Goal: Task Accomplishment & Management: Manage account settings

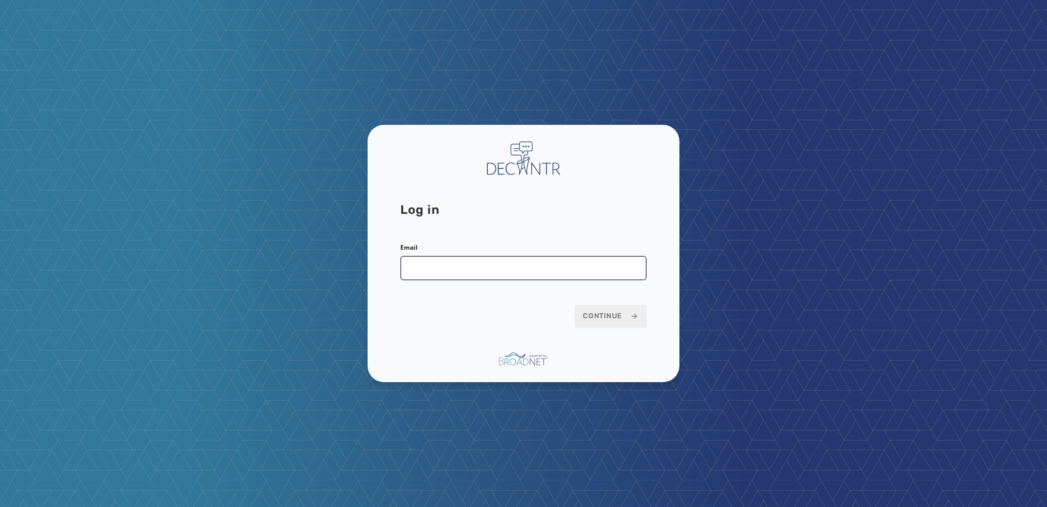
click at [408, 278] on input "Email" at bounding box center [523, 268] width 246 height 25
type input "**********"
click at [604, 308] on button "Continue" at bounding box center [611, 316] width 72 height 22
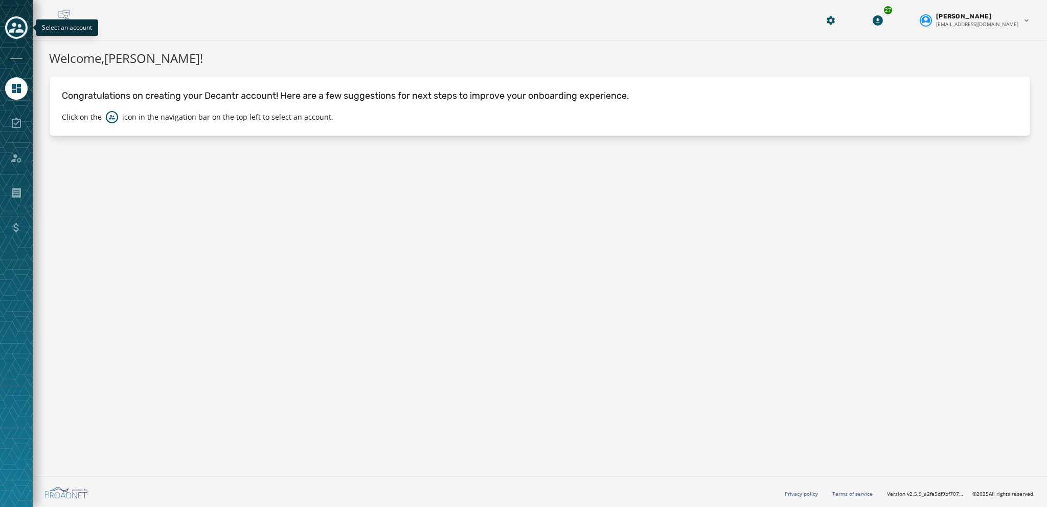
click at [17, 29] on icon "Toggle account select drawer" at bounding box center [16, 27] width 14 height 14
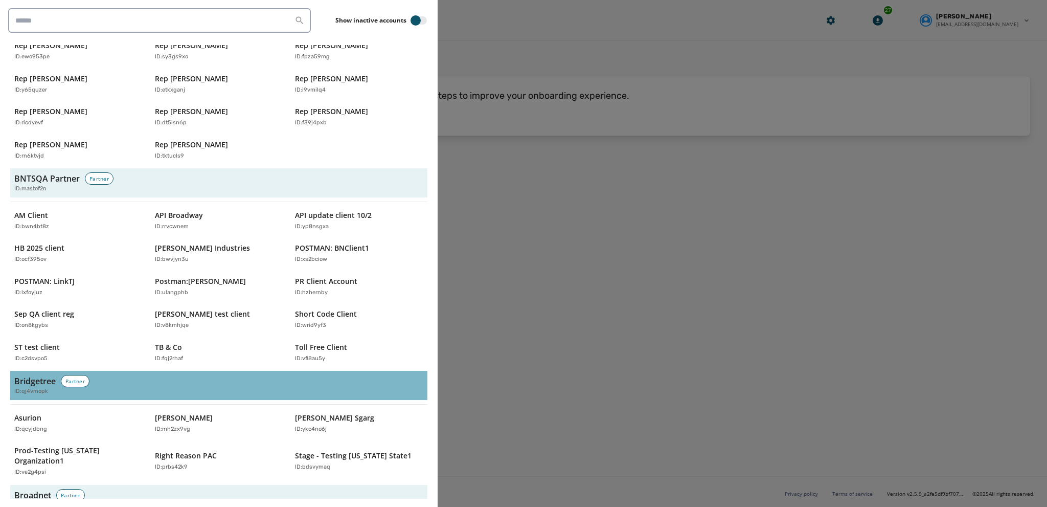
scroll to position [205, 0]
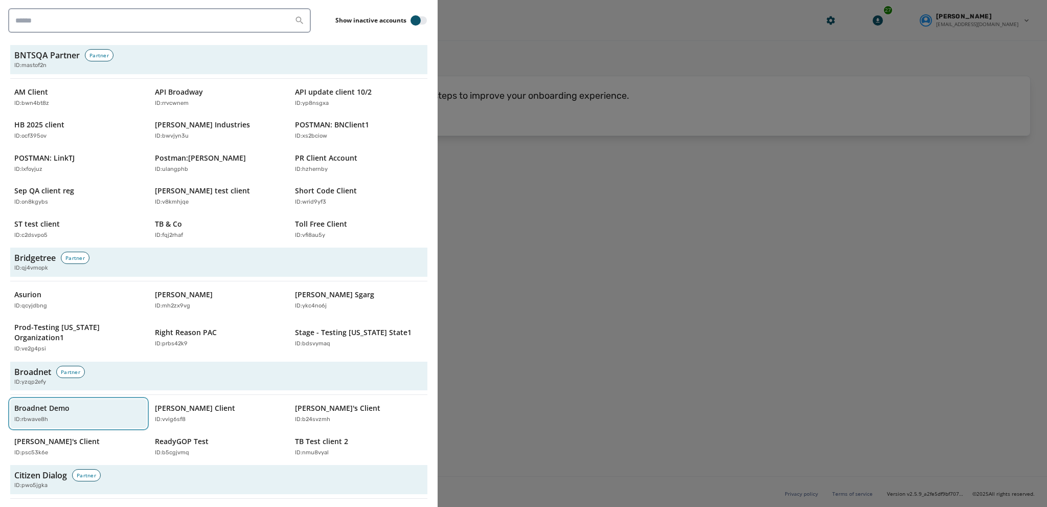
click at [44, 403] on p "Broadnet Demo" at bounding box center [41, 408] width 55 height 10
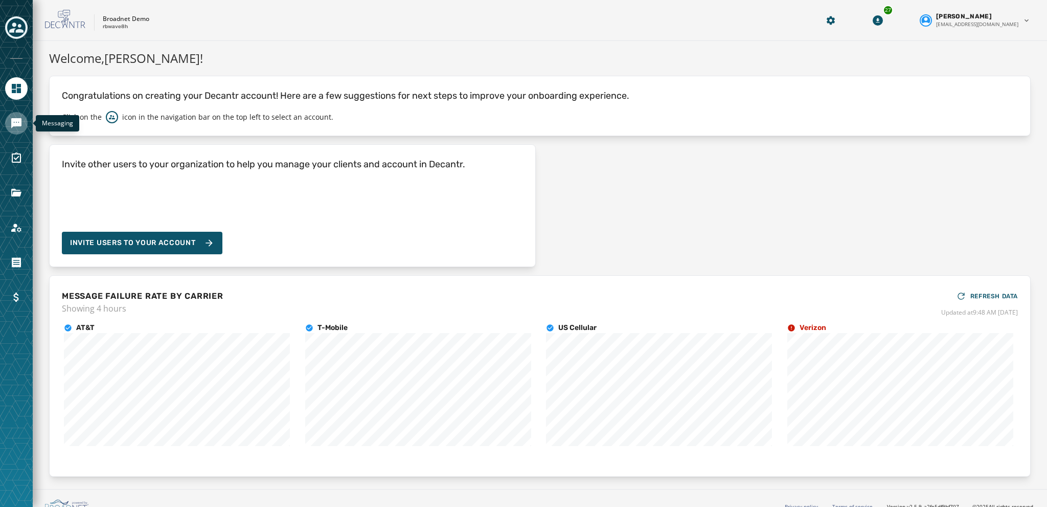
click at [12, 124] on icon "Navigate to Messaging" at bounding box center [16, 123] width 10 height 10
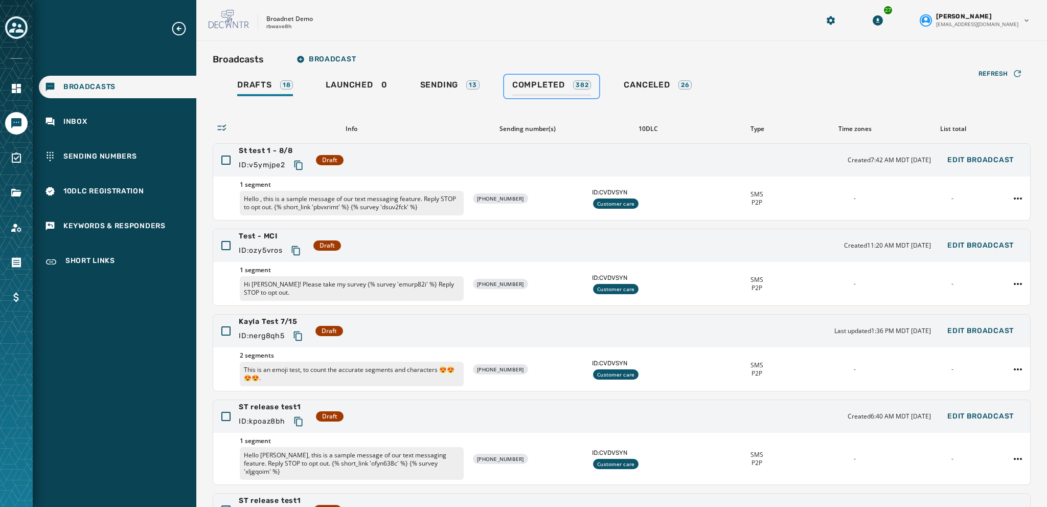
click at [524, 82] on span "Completed" at bounding box center [538, 85] width 53 height 10
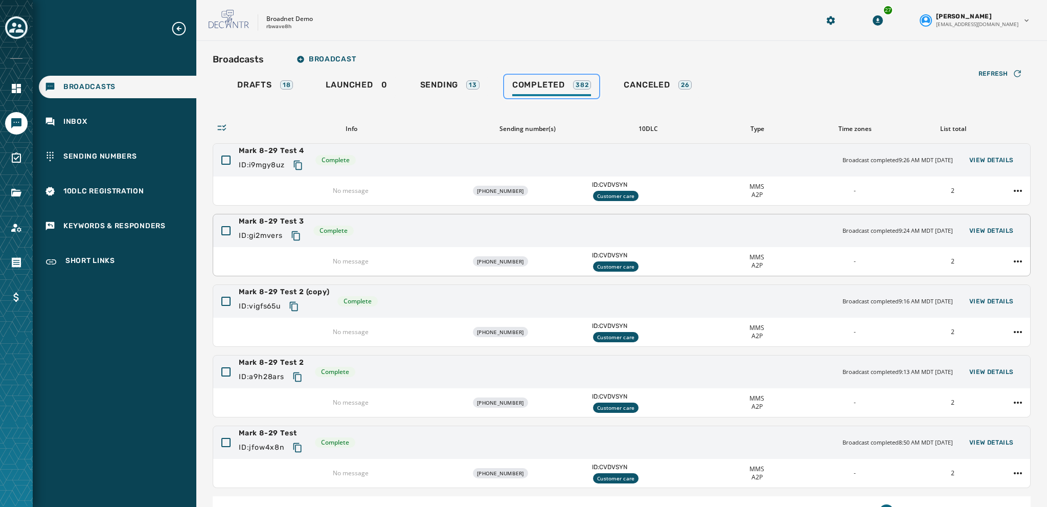
scroll to position [61, 0]
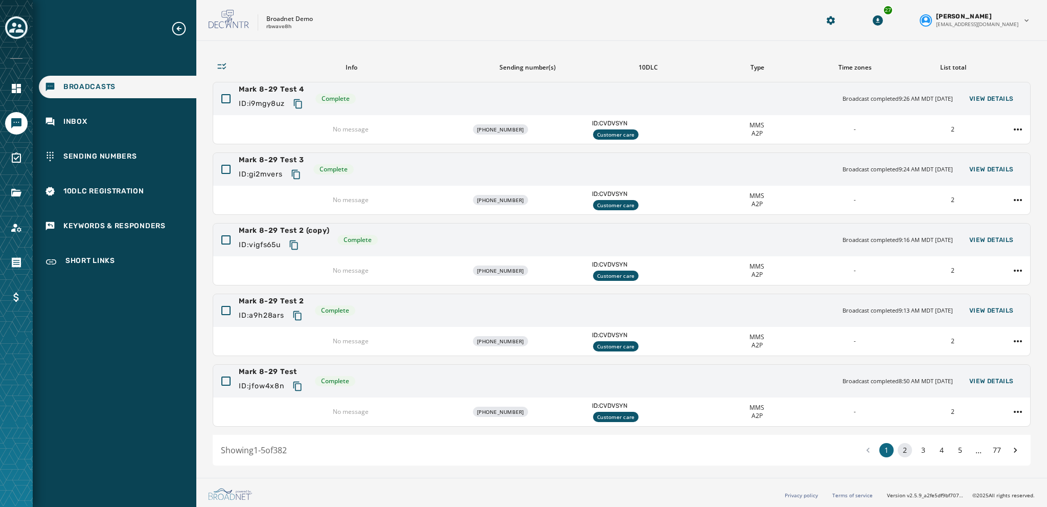
click at [900, 452] on button "2" at bounding box center [905, 450] width 14 height 14
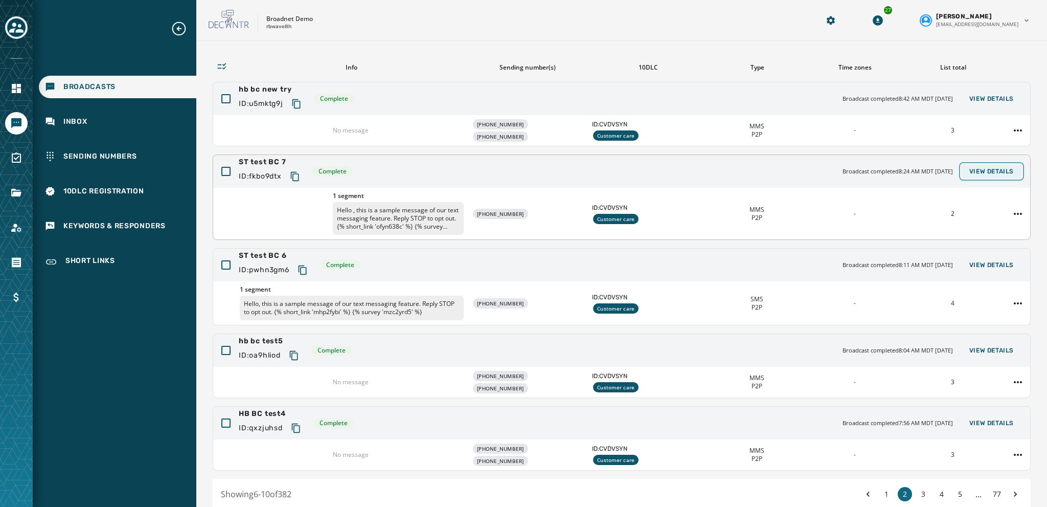
click at [976, 173] on span "View Details" at bounding box center [991, 171] width 44 height 8
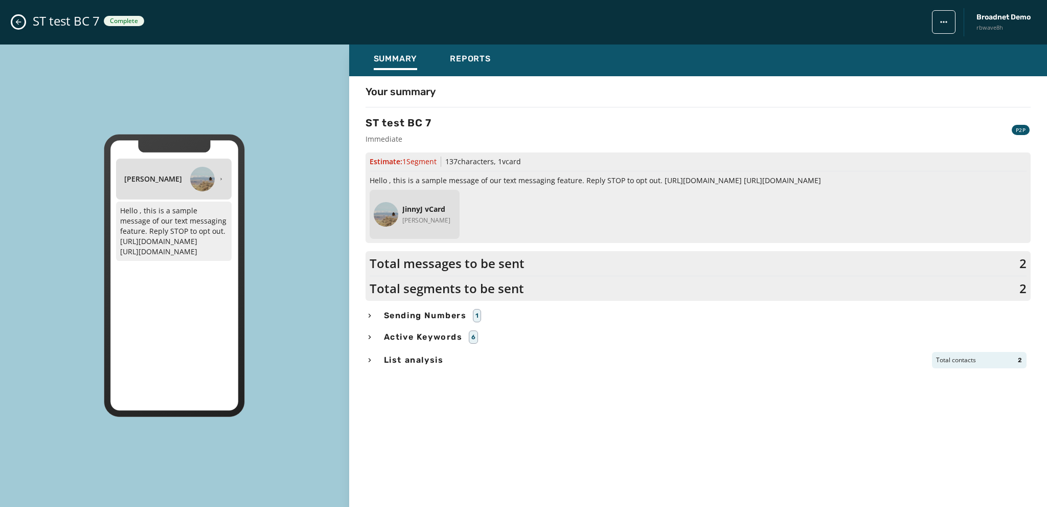
click at [18, 20] on icon "Close admin drawer" at bounding box center [18, 22] width 8 height 8
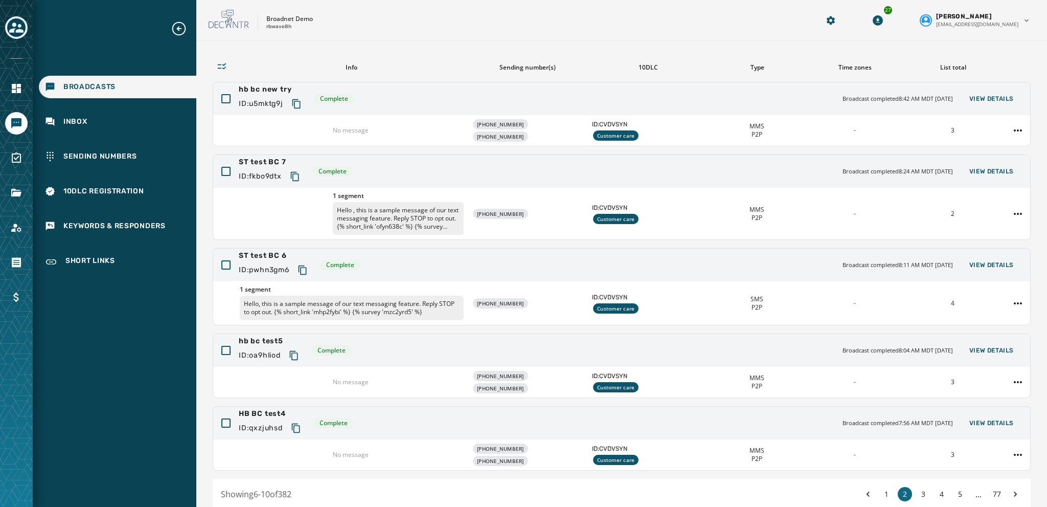
click at [75, 86] on span "Broadcasts" at bounding box center [89, 87] width 52 height 10
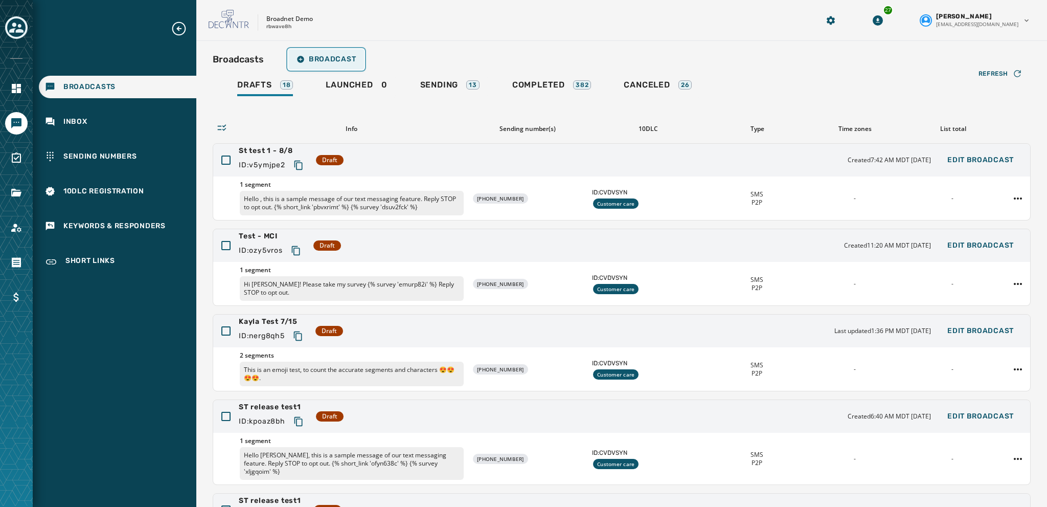
click at [313, 62] on span "Broadcast" at bounding box center [326, 59] width 59 height 8
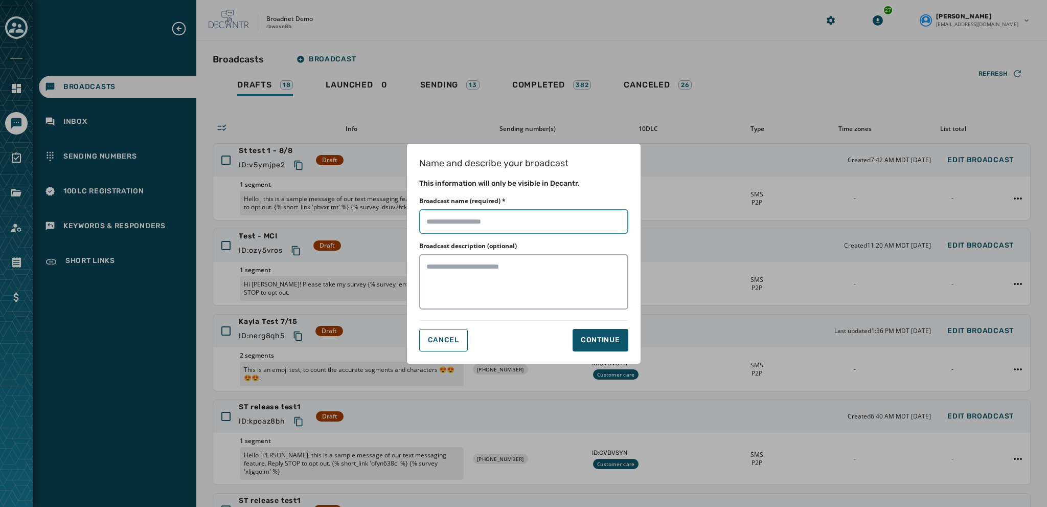
click at [433, 223] on input "Broadcast name (required) *" at bounding box center [523, 221] width 209 height 25
type input "**********"
click at [594, 343] on div "Continue" at bounding box center [600, 340] width 39 height 10
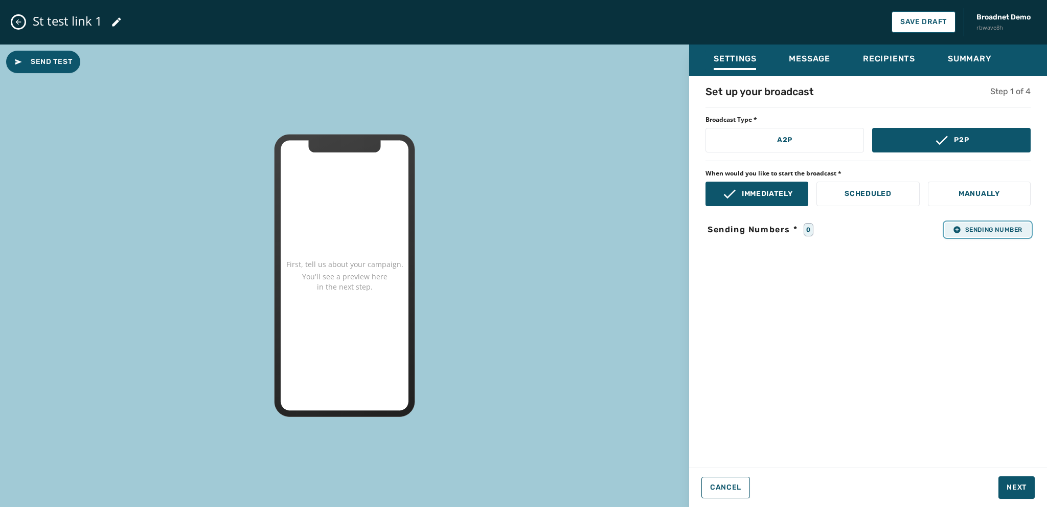
click at [947, 229] on button "Sending Number" at bounding box center [988, 229] width 86 height 14
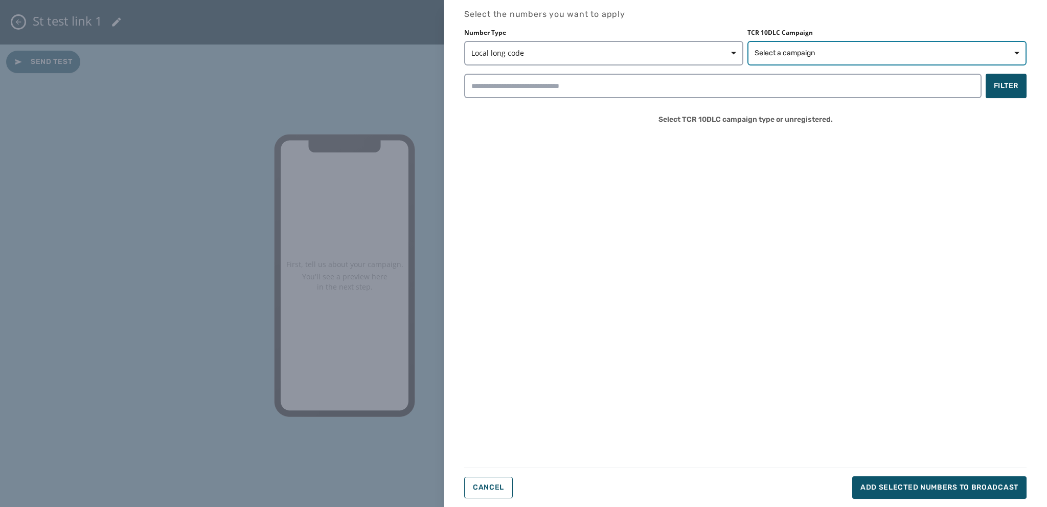
click at [763, 58] on button "Select a campaign" at bounding box center [886, 53] width 279 height 25
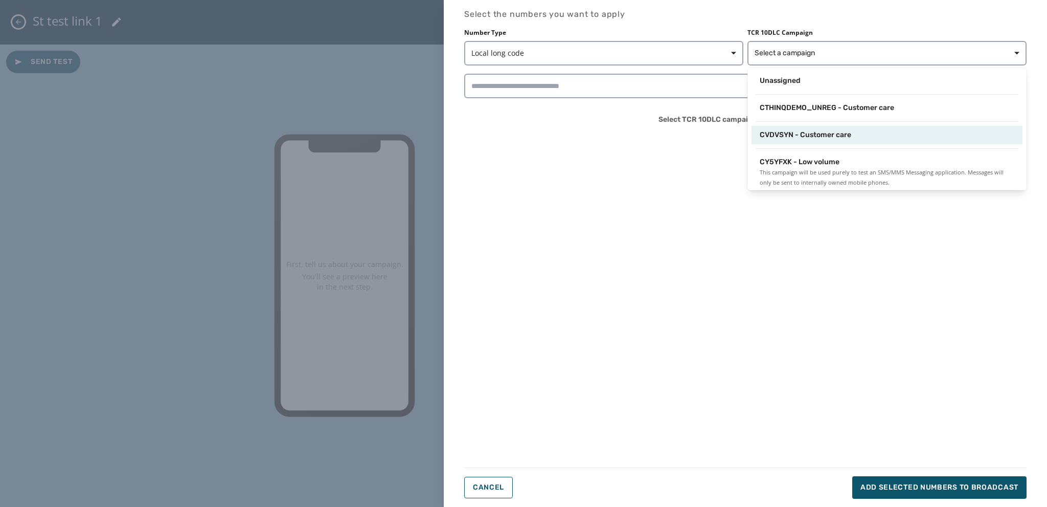
click at [776, 133] on span "CVDVSYN - Customer care" at bounding box center [806, 135] width 92 height 10
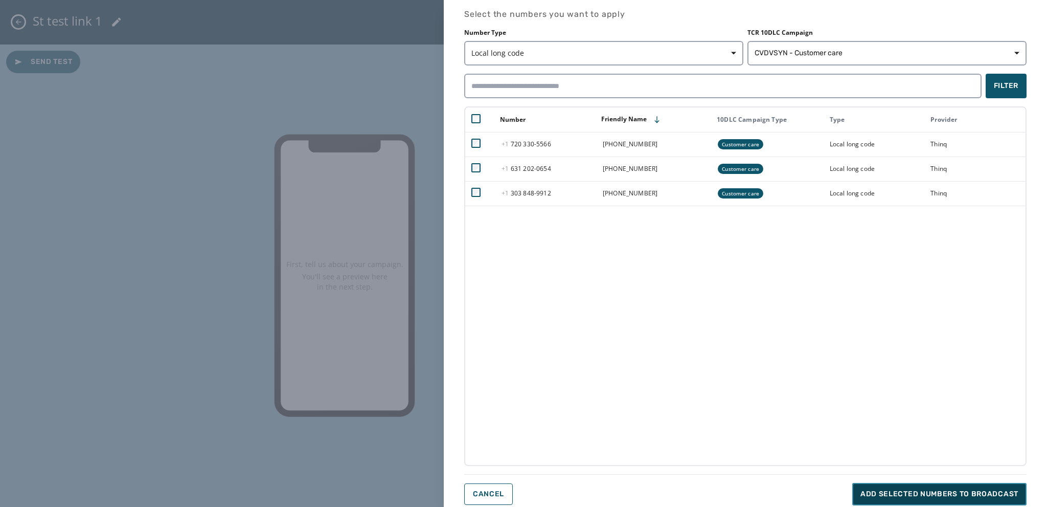
click at [871, 496] on span "Add selected numbers to broadcast" at bounding box center [939, 494] width 158 height 10
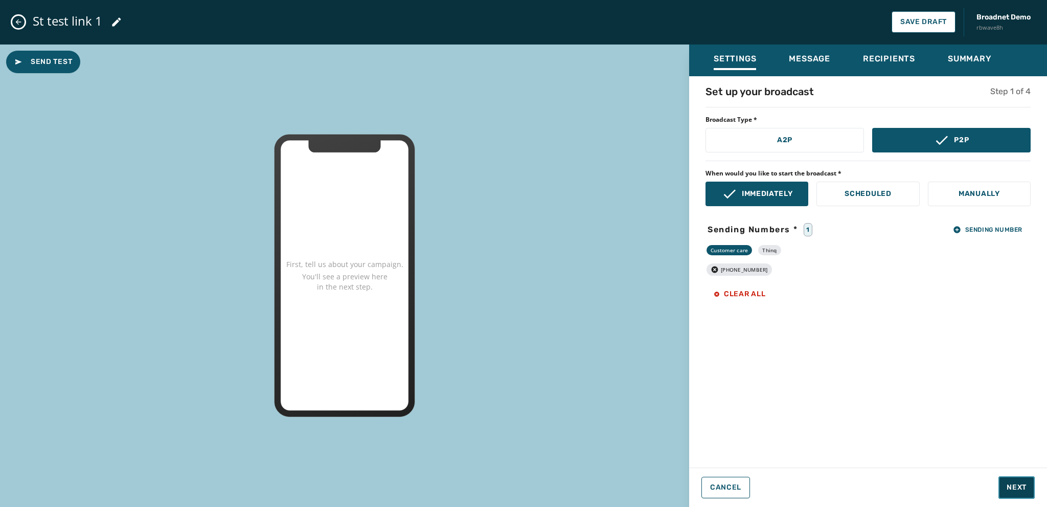
click at [1010, 483] on span "Next" at bounding box center [1017, 487] width 20 height 10
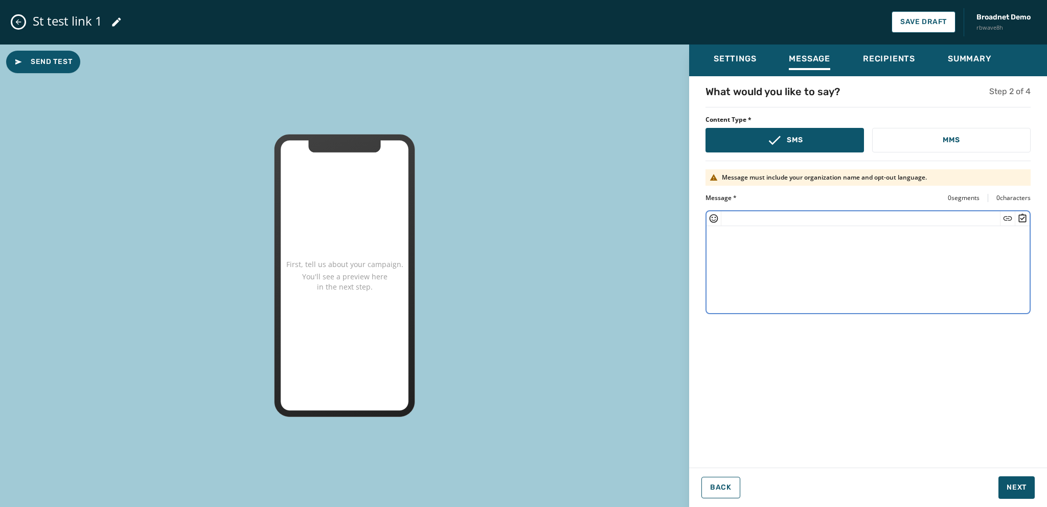
click at [719, 239] on textarea at bounding box center [868, 268] width 323 height 84
click at [770, 238] on textarea "**********" at bounding box center [869, 268] width 324 height 84
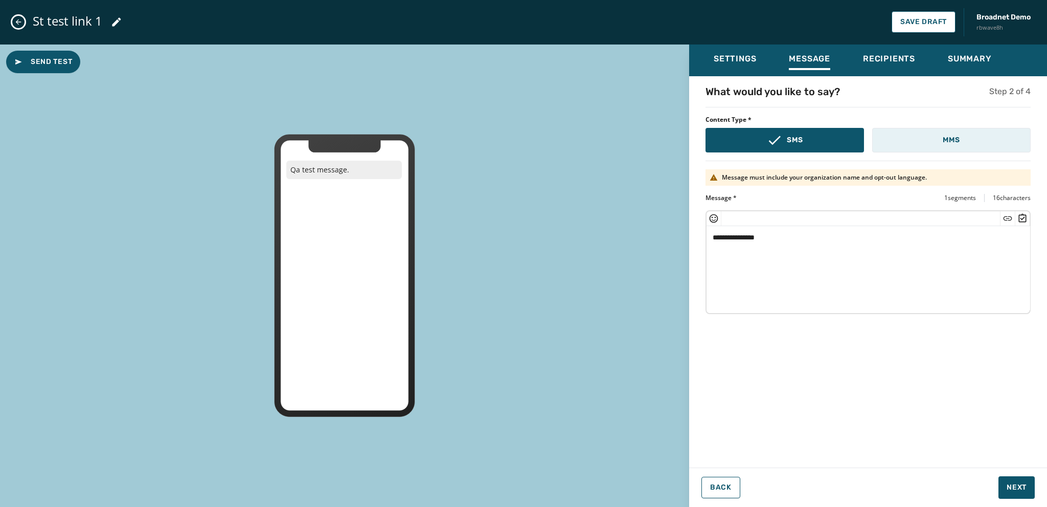
click at [934, 139] on button "MMS" at bounding box center [951, 140] width 158 height 25
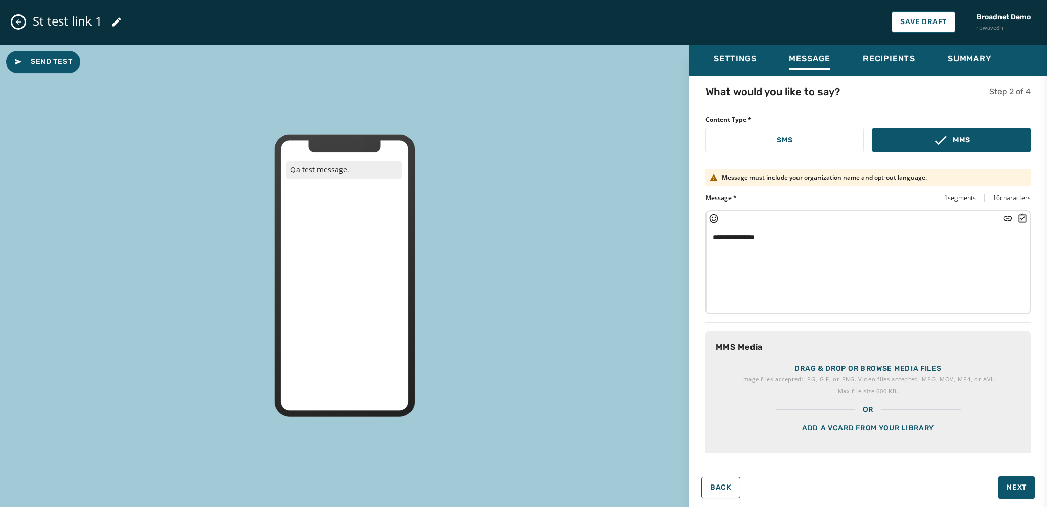
click at [774, 236] on textarea "**********" at bounding box center [865, 268] width 316 height 84
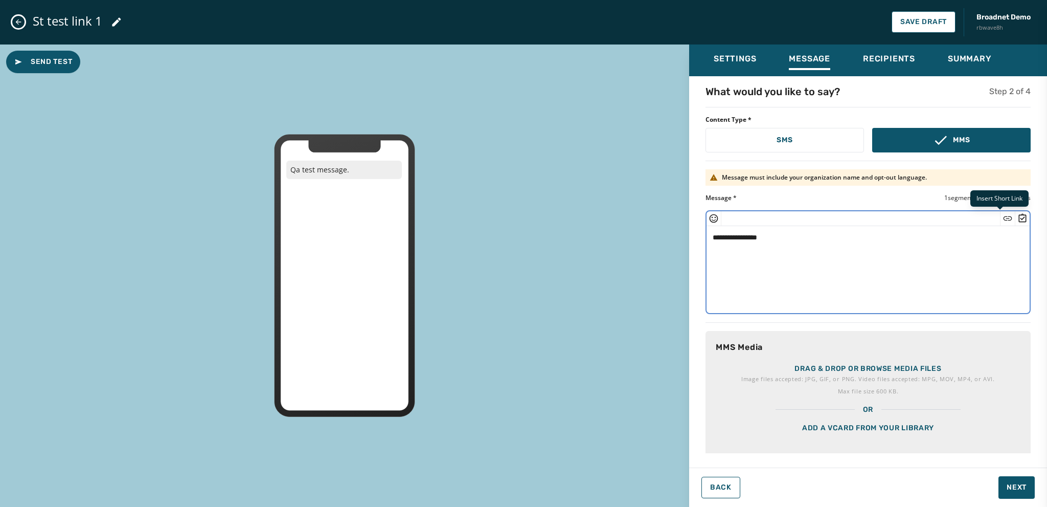
click at [1003, 216] on icon "Insert Short Link" at bounding box center [1008, 218] width 10 height 10
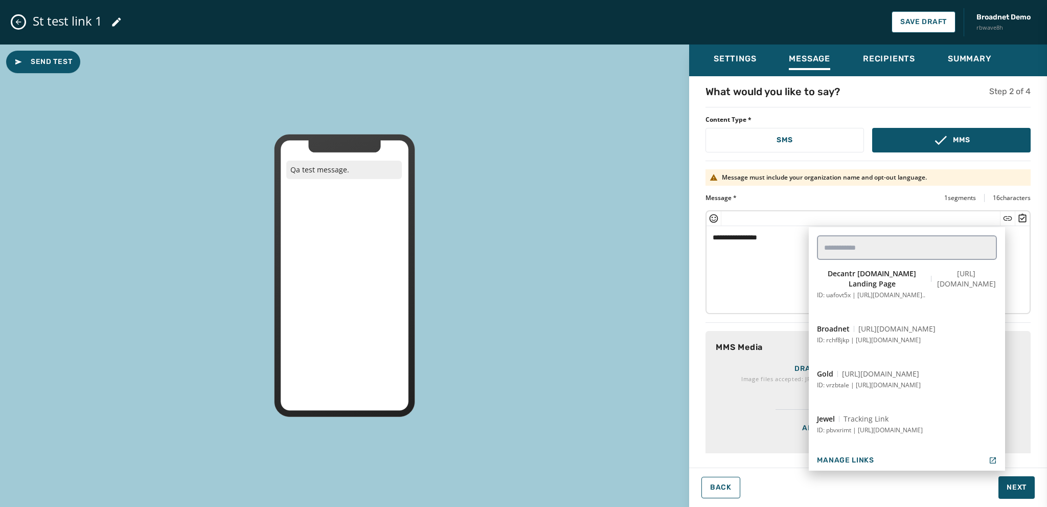
scroll to position [205, 0]
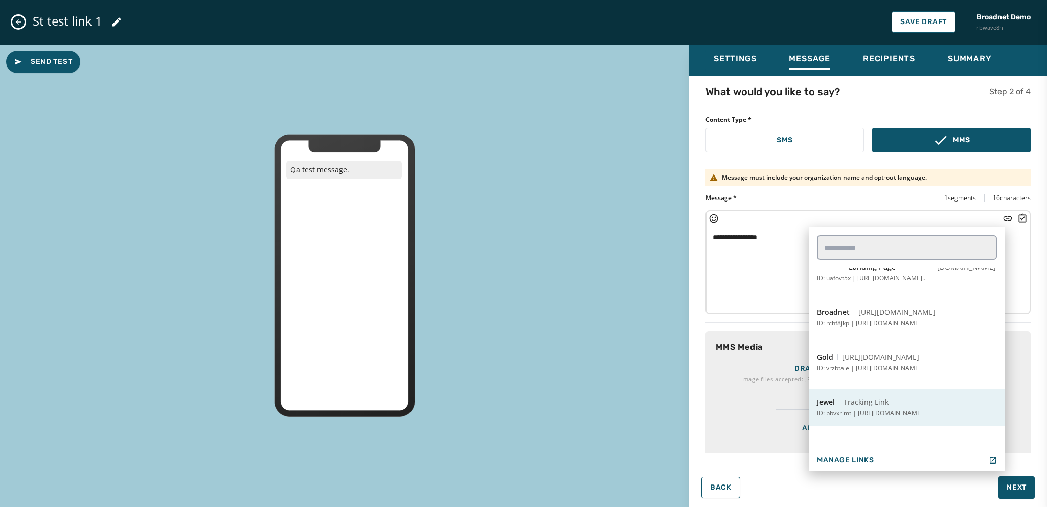
click at [896, 402] on button "Jewel Tracking Link ID: pbvxrimt | [URL][DOMAIN_NAME]" at bounding box center [907, 407] width 196 height 37
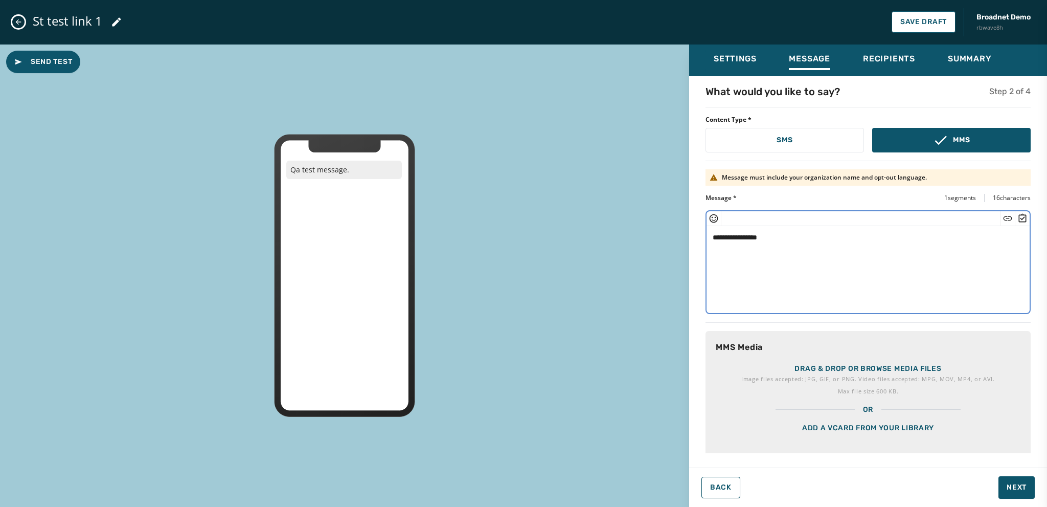
click at [771, 237] on textarea "**********" at bounding box center [865, 268] width 316 height 84
click at [1003, 216] on icon "Insert Short Link" at bounding box center [1008, 218] width 10 height 10
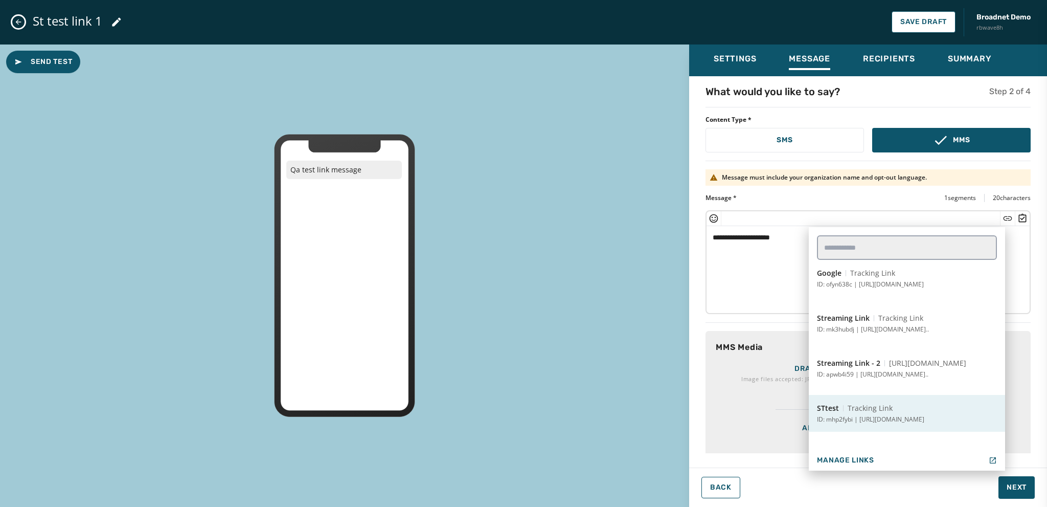
scroll to position [409, 0]
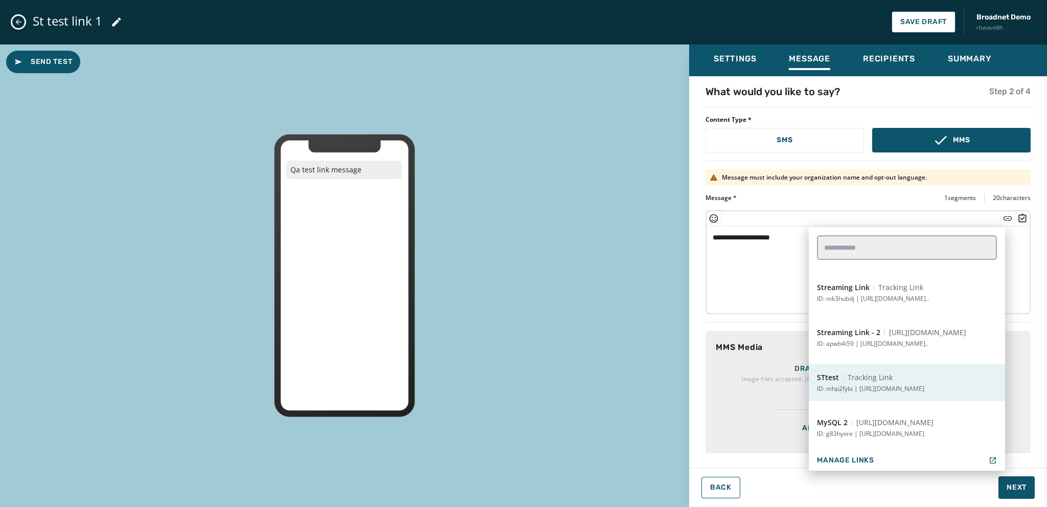
click at [918, 384] on p "ID: mhp2fybi | [URL][DOMAIN_NAME]" at bounding box center [870, 388] width 107 height 8
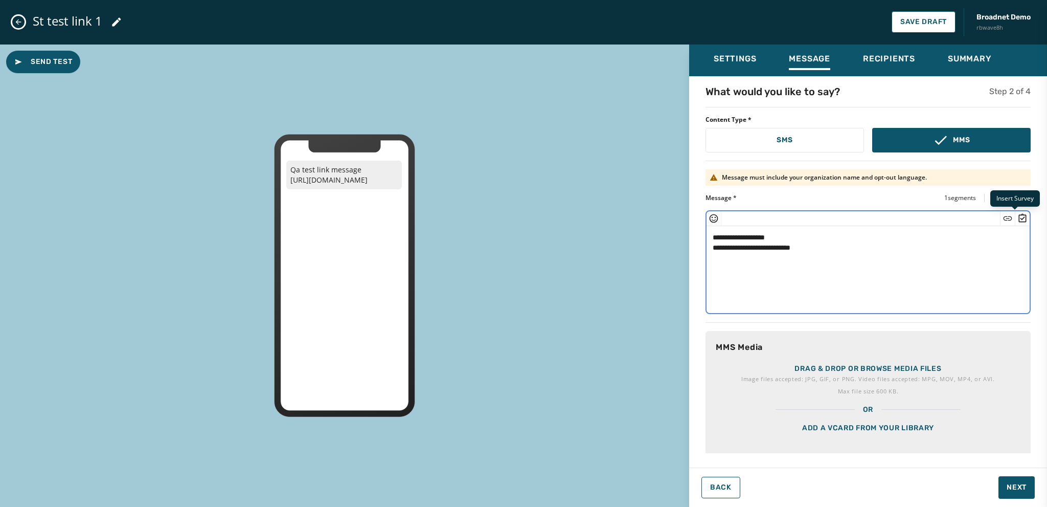
click at [1019, 218] on icon "Insert Survey" at bounding box center [1023, 217] width 8 height 9
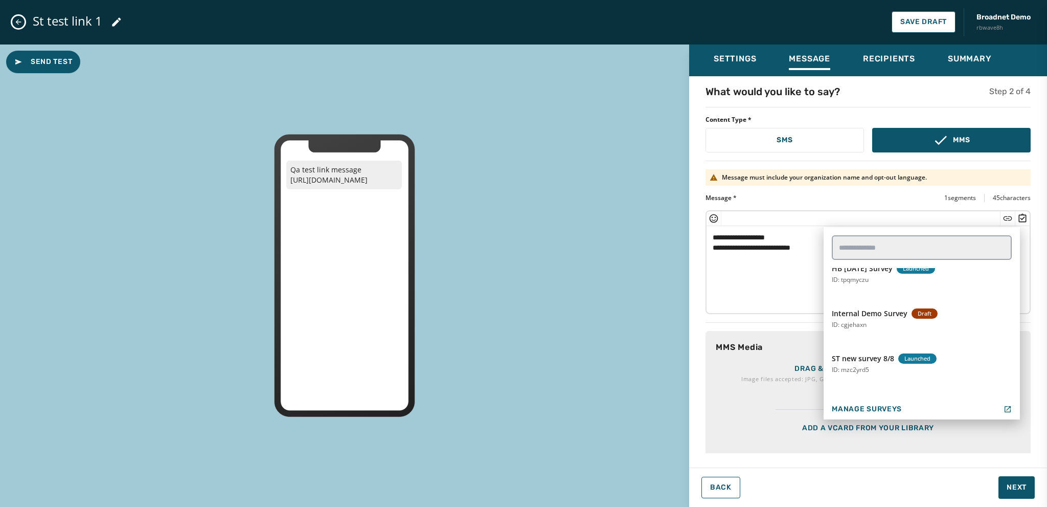
scroll to position [102, 0]
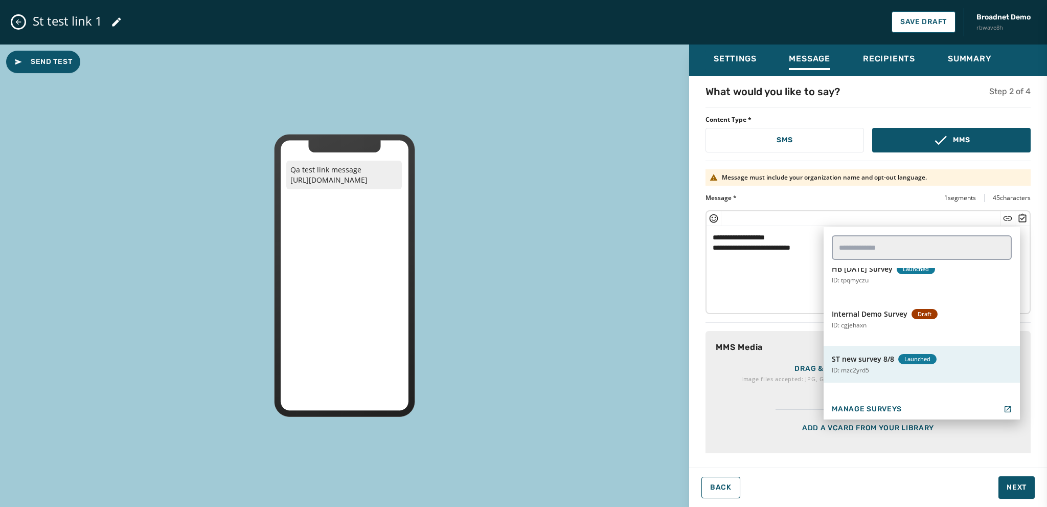
click at [886, 361] on span "ST new survey 8/8" at bounding box center [863, 359] width 62 height 10
type textarea "**********"
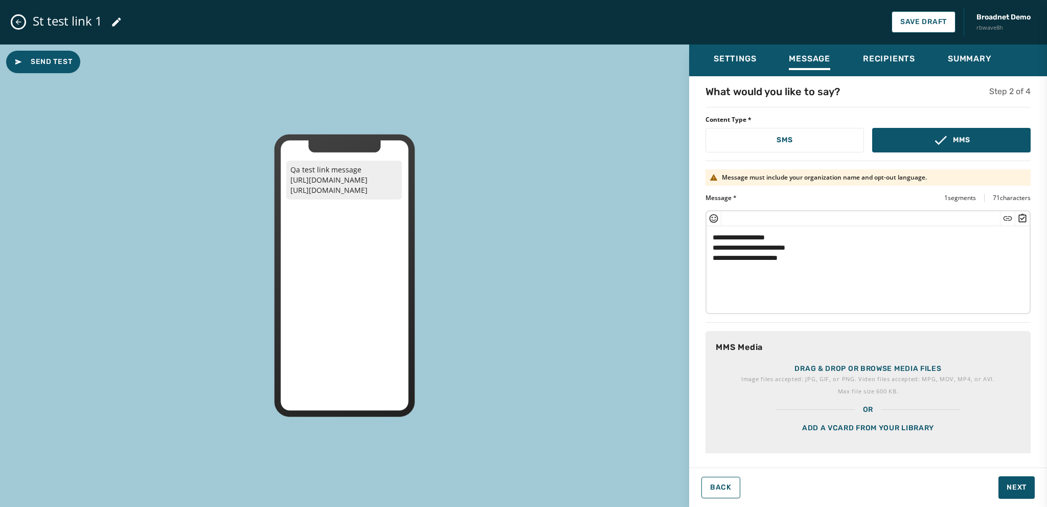
click at [870, 433] on div "Add a vCard from your library" at bounding box center [868, 440] width 325 height 51
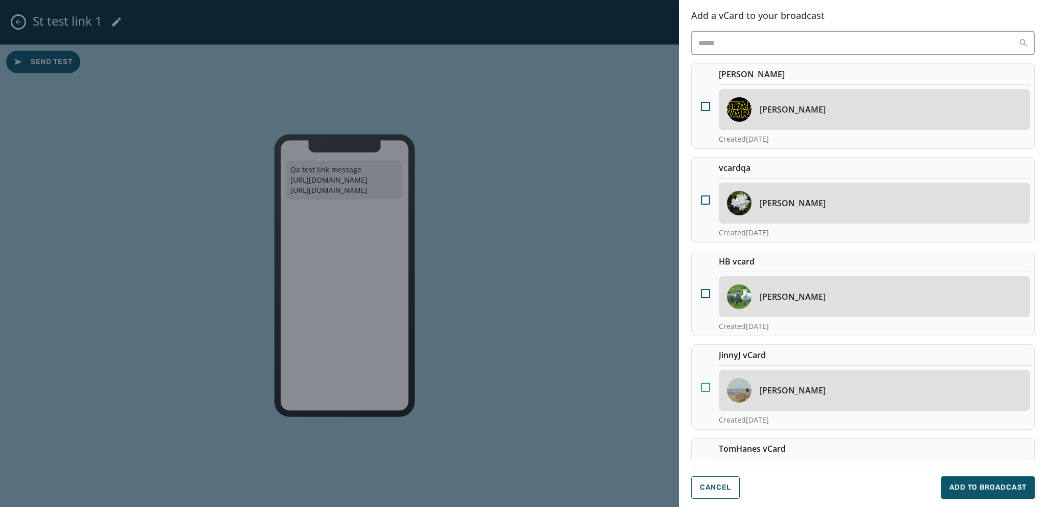
click at [706, 387] on div at bounding box center [705, 386] width 9 height 9
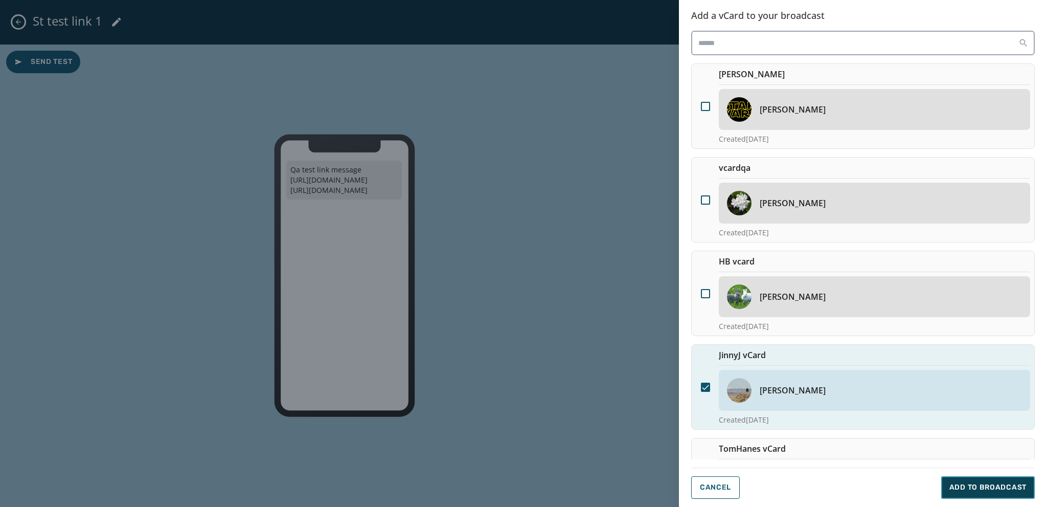
click at [967, 483] on span "Add to Broadcast" at bounding box center [987, 487] width 77 height 10
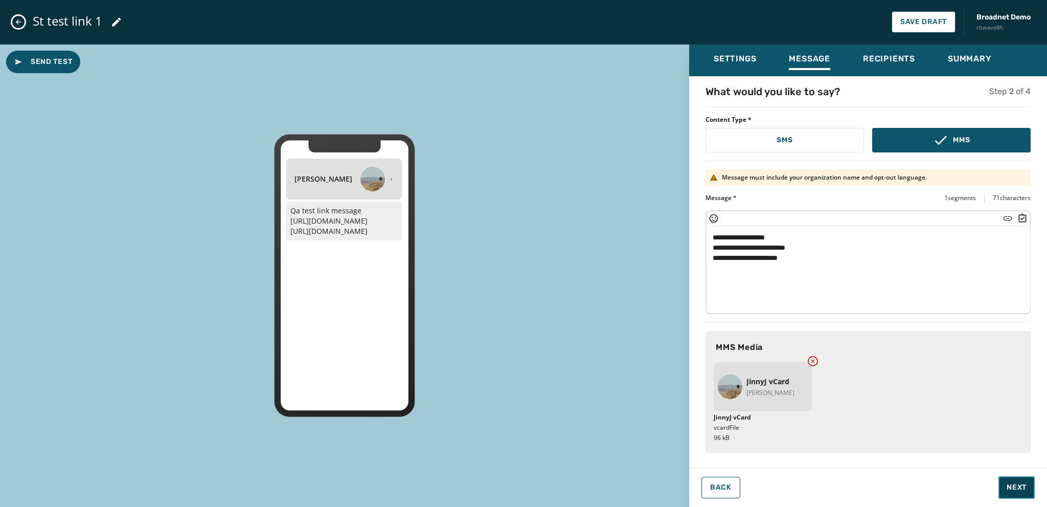
click at [1012, 484] on span "Next" at bounding box center [1017, 487] width 20 height 10
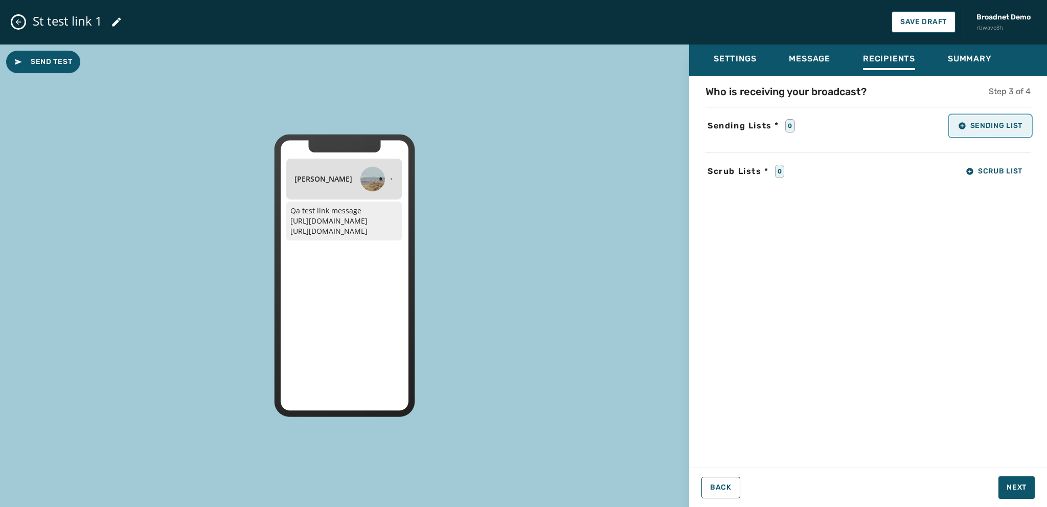
click at [961, 128] on icon "button" at bounding box center [962, 125] width 7 height 7
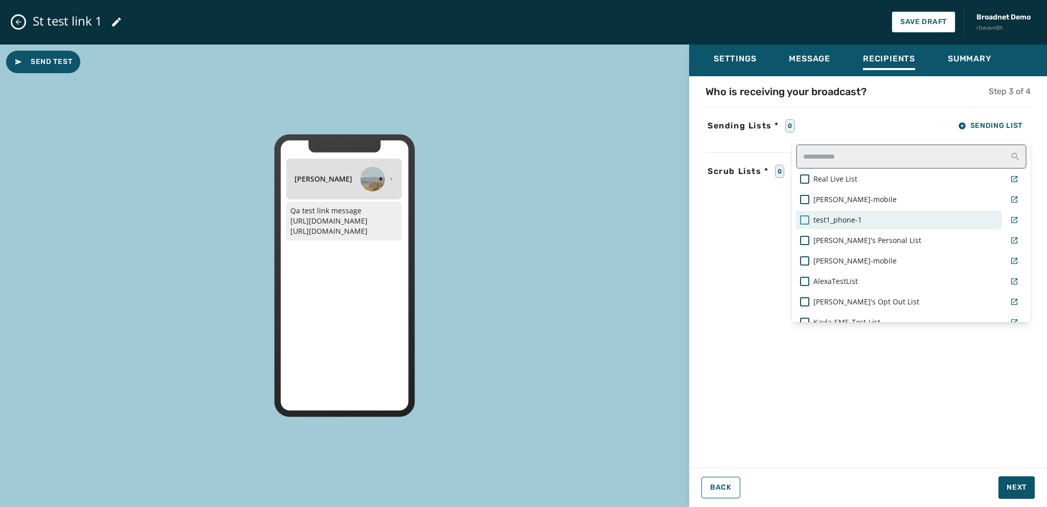
click at [803, 218] on div at bounding box center [804, 219] width 9 height 9
click at [1016, 490] on div "Settings Message Recipients Summary Who is receiving your broadcast? Step 3 of …" at bounding box center [868, 271] width 358 height 455
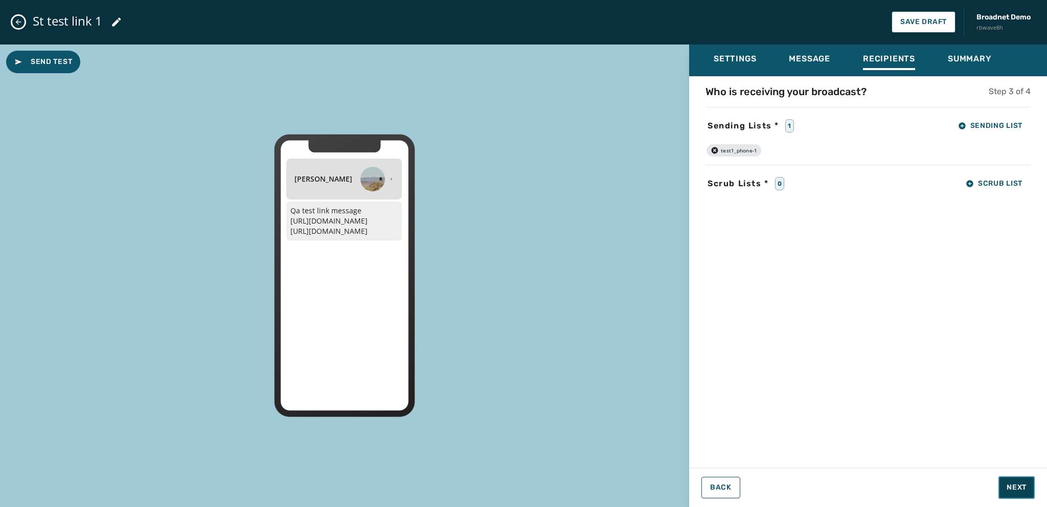
click at [1010, 486] on span "Next" at bounding box center [1017, 487] width 20 height 10
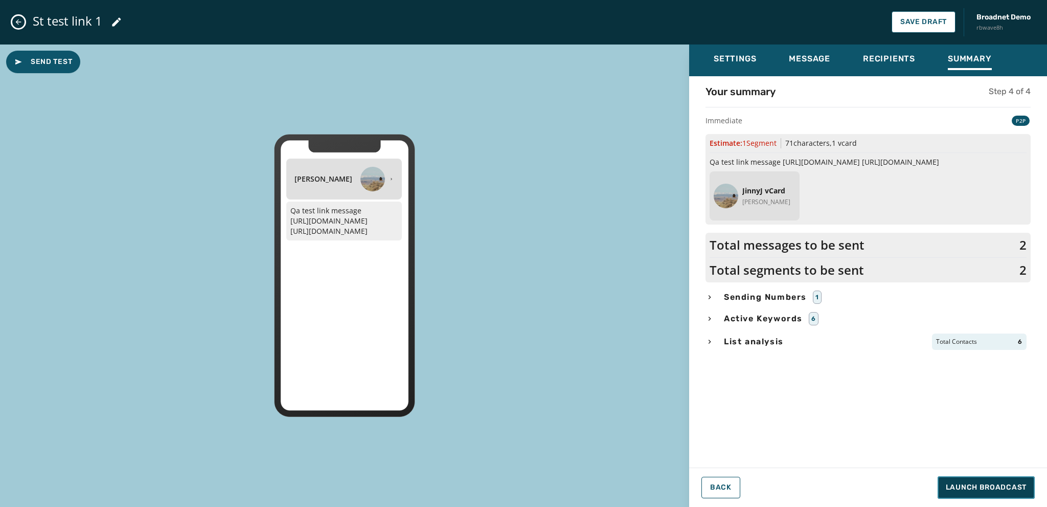
click at [963, 486] on span "Launch Broadcast" at bounding box center [986, 487] width 81 height 10
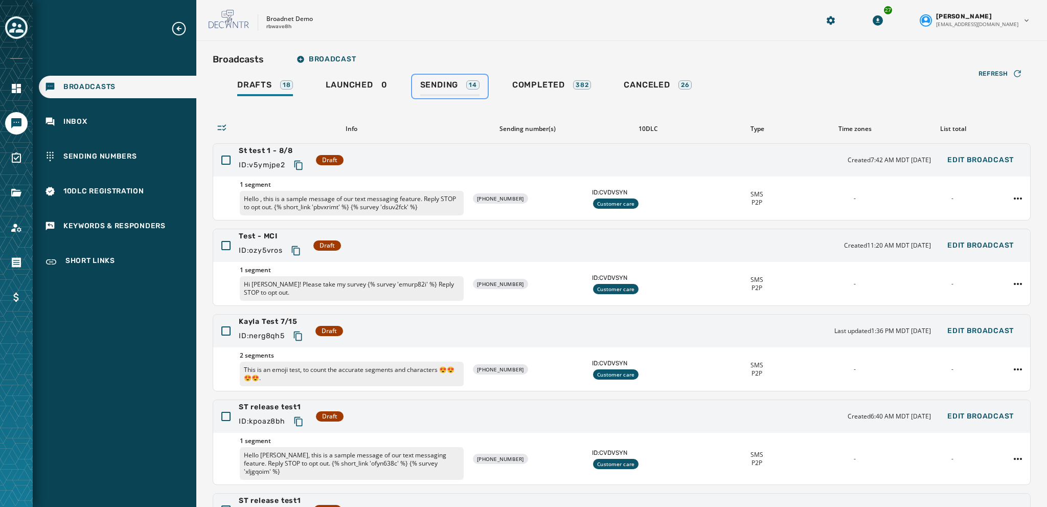
click at [440, 82] on span "Sending" at bounding box center [439, 85] width 38 height 10
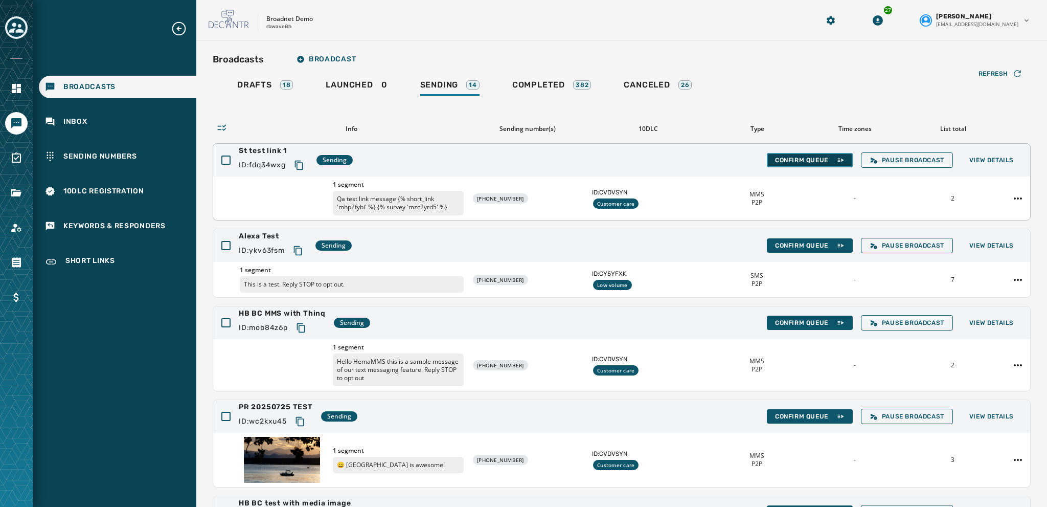
click at [793, 156] on span "Confirm Queue" at bounding box center [810, 160] width 70 height 8
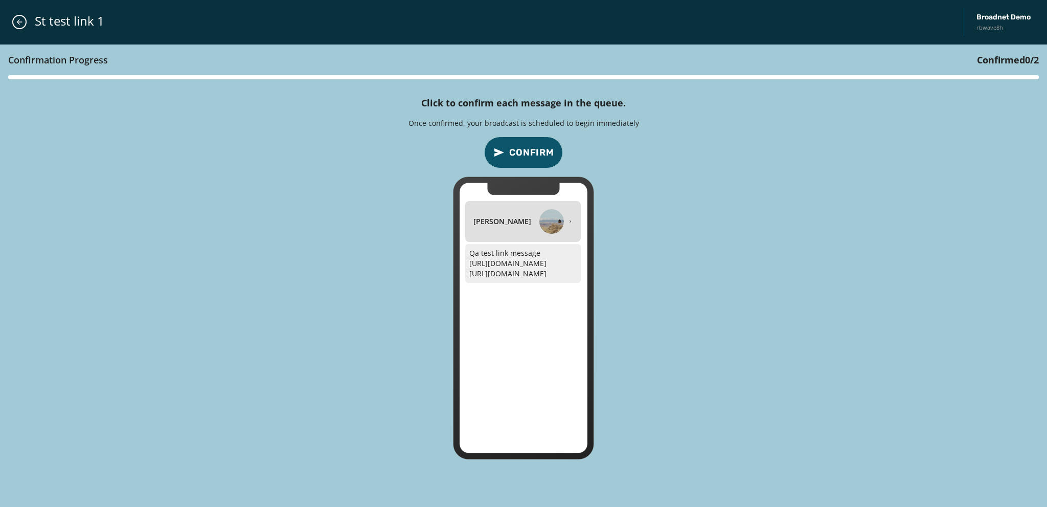
click at [537, 150] on span "Confirm" at bounding box center [531, 152] width 45 height 14
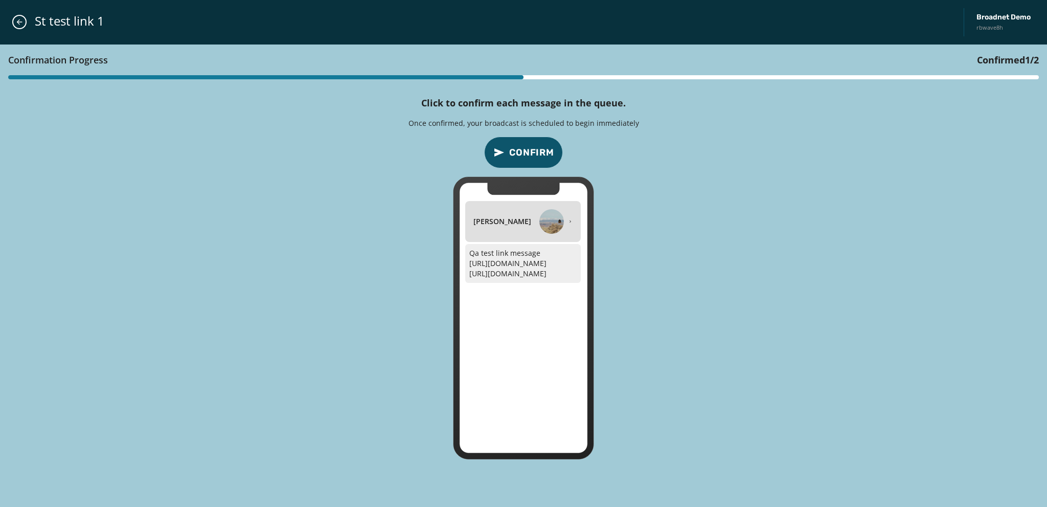
click at [537, 150] on span "Confirm" at bounding box center [531, 152] width 45 height 14
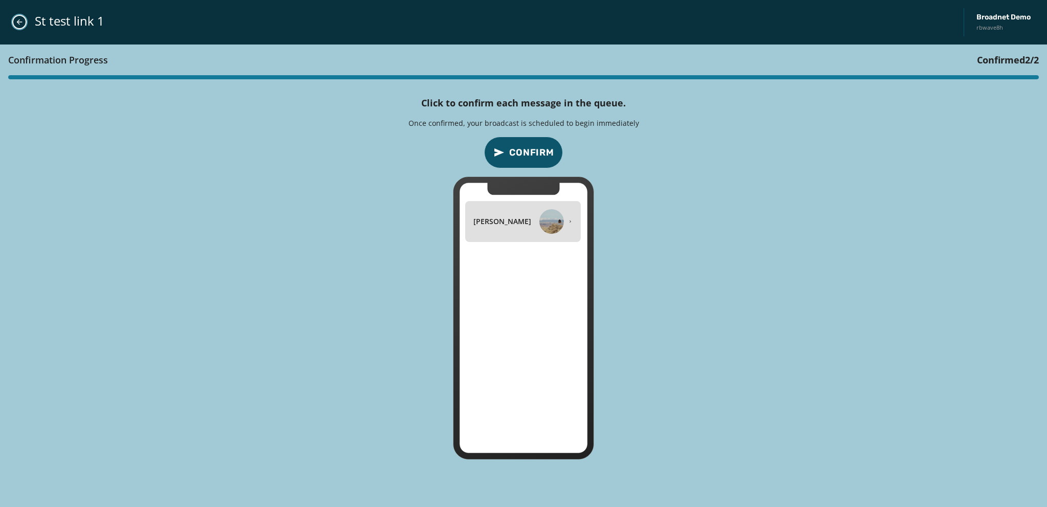
click at [20, 23] on icon "Close admin drawer" at bounding box center [19, 22] width 8 height 8
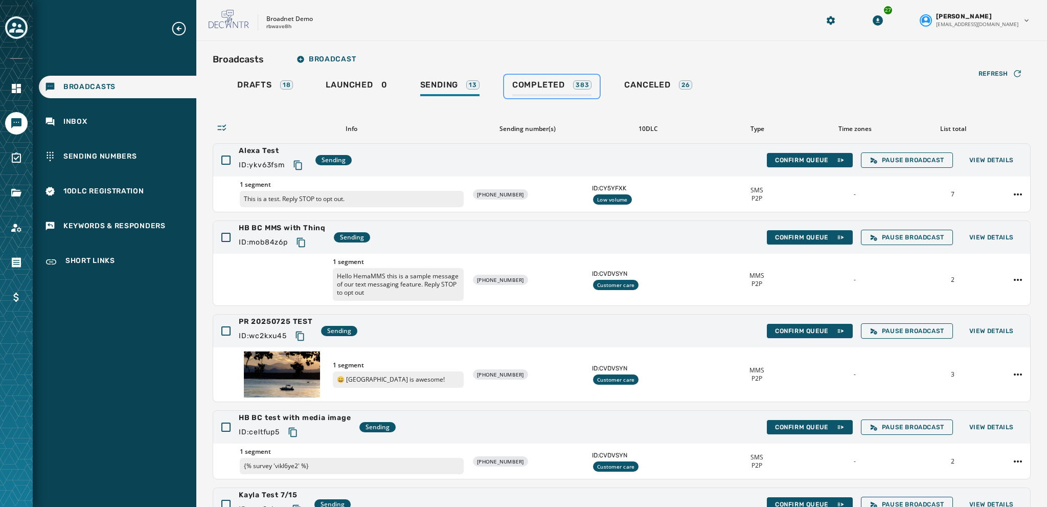
click at [521, 85] on span "Completed" at bounding box center [538, 85] width 53 height 10
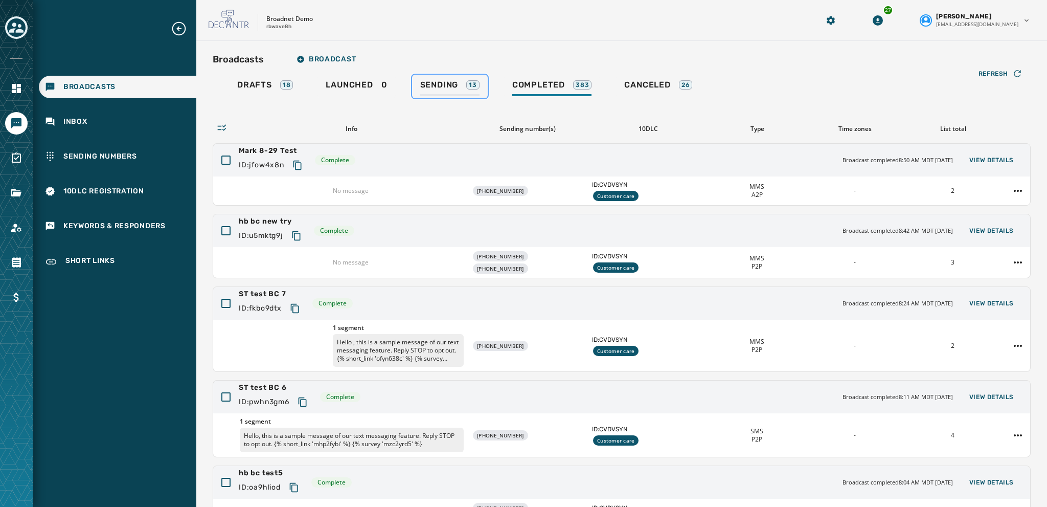
click at [431, 85] on span "Sending" at bounding box center [439, 85] width 38 height 10
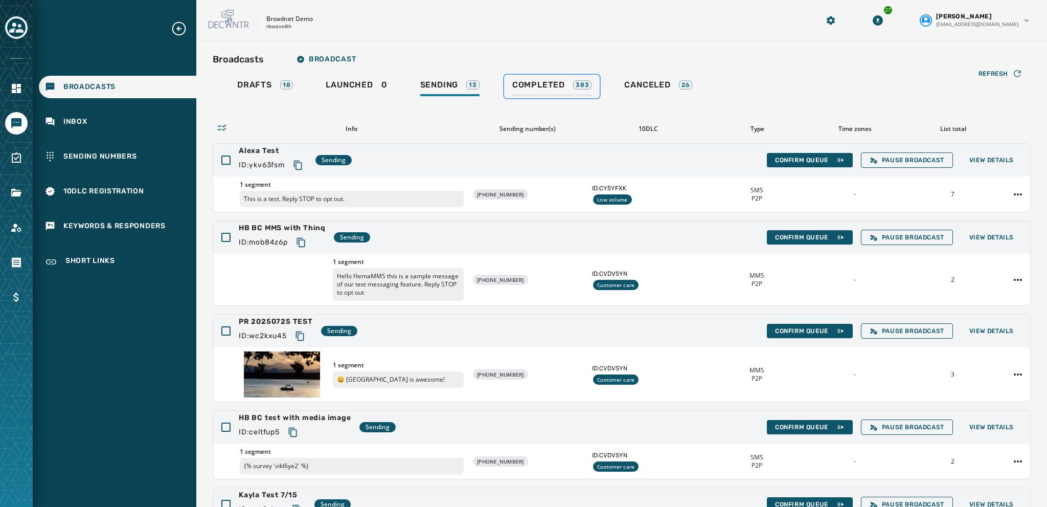
click at [542, 84] on span "Completed" at bounding box center [538, 85] width 53 height 10
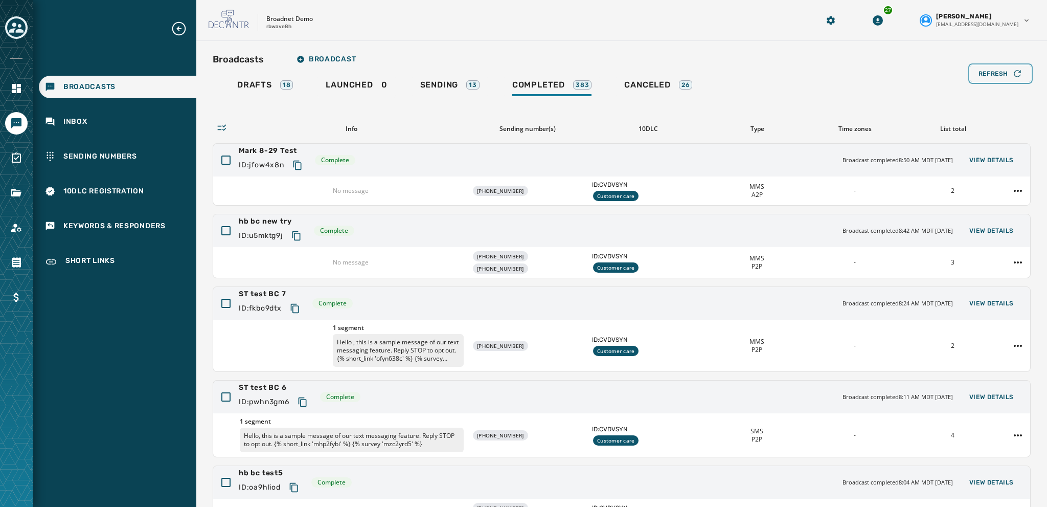
click at [979, 71] on span "Refresh" at bounding box center [994, 74] width 30 height 8
click at [307, 61] on span "Broadcast" at bounding box center [326, 59] width 59 height 8
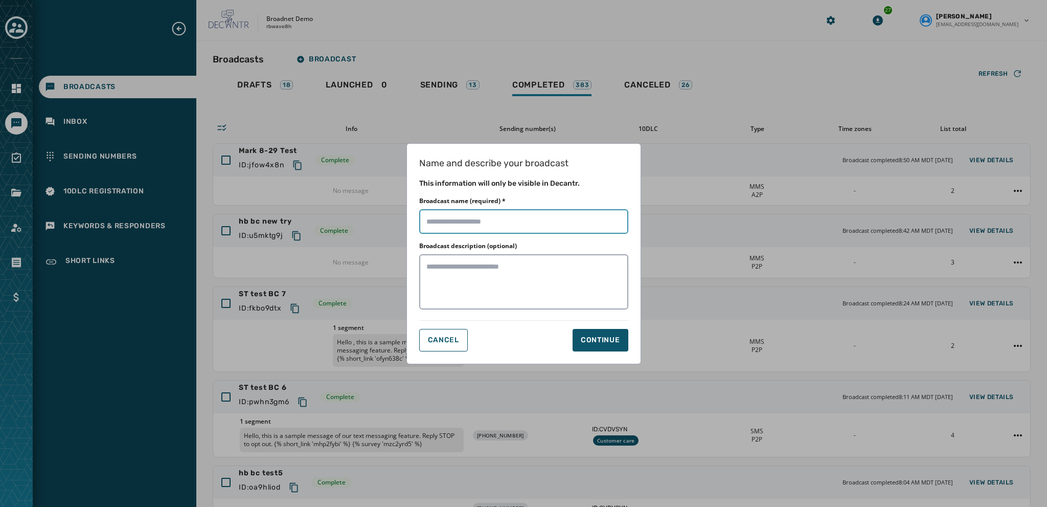
drag, startPoint x: 436, startPoint y: 224, endPoint x: 443, endPoint y: 229, distance: 8.2
click at [436, 224] on input "Broadcast name (required) *" at bounding box center [523, 221] width 209 height 25
type input "**********"
click at [594, 347] on button "Continue" at bounding box center [601, 340] width 56 height 22
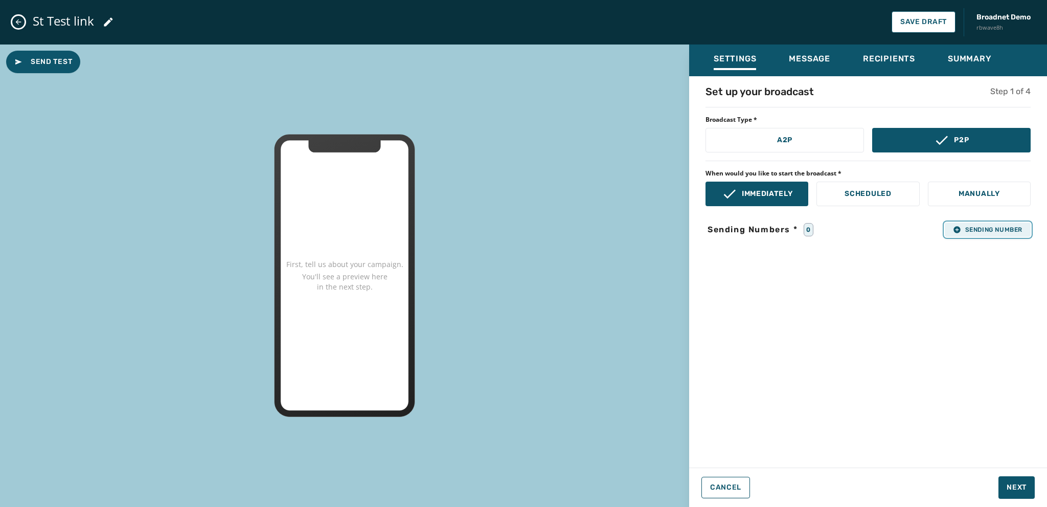
click at [969, 228] on span "Sending Number" at bounding box center [988, 229] width 70 height 8
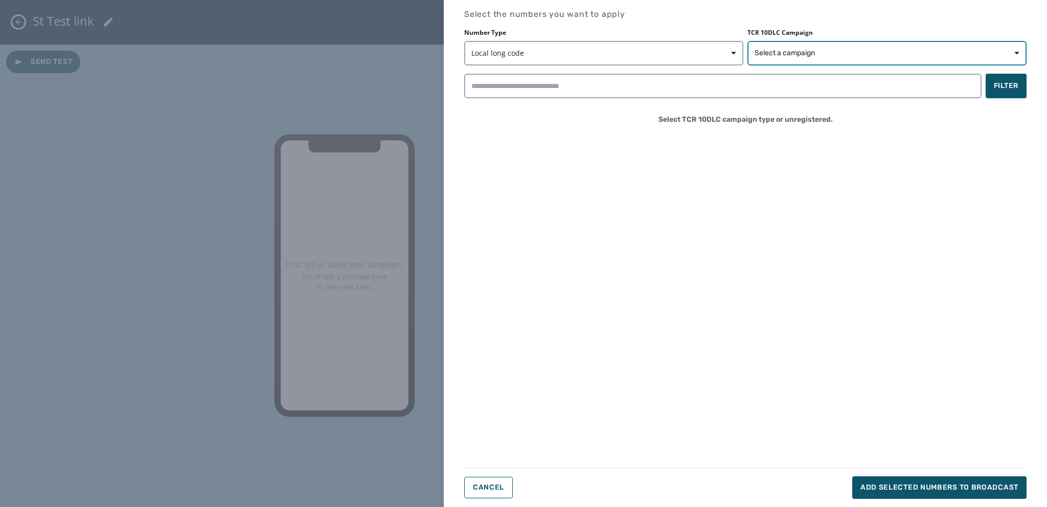
click at [786, 60] on button "Select a campaign" at bounding box center [886, 53] width 279 height 25
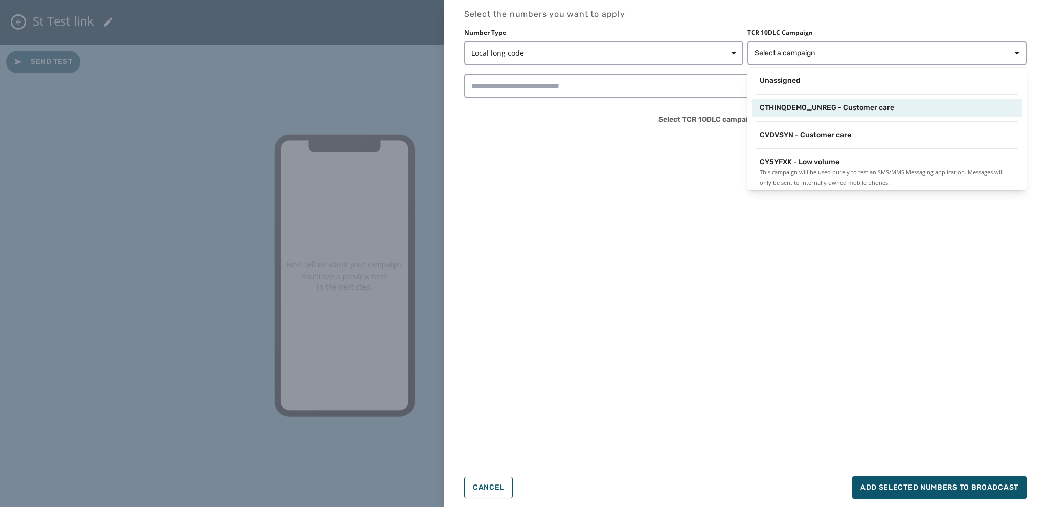
click at [797, 106] on span "CTHINQDEMO_UNREG - Customer care" at bounding box center [827, 108] width 134 height 10
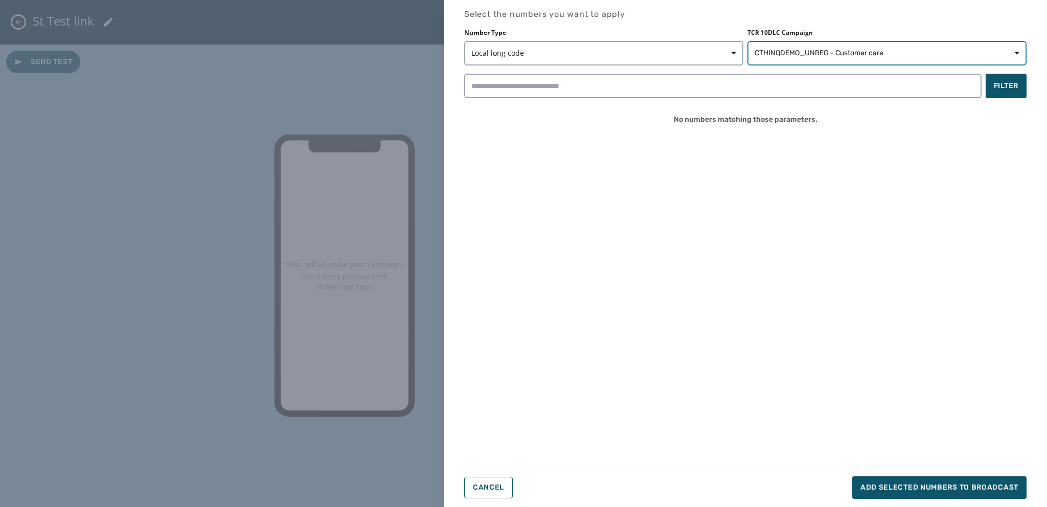
click at [804, 47] on button "CTHINQDEMO_UNREG - Customer care" at bounding box center [886, 53] width 279 height 25
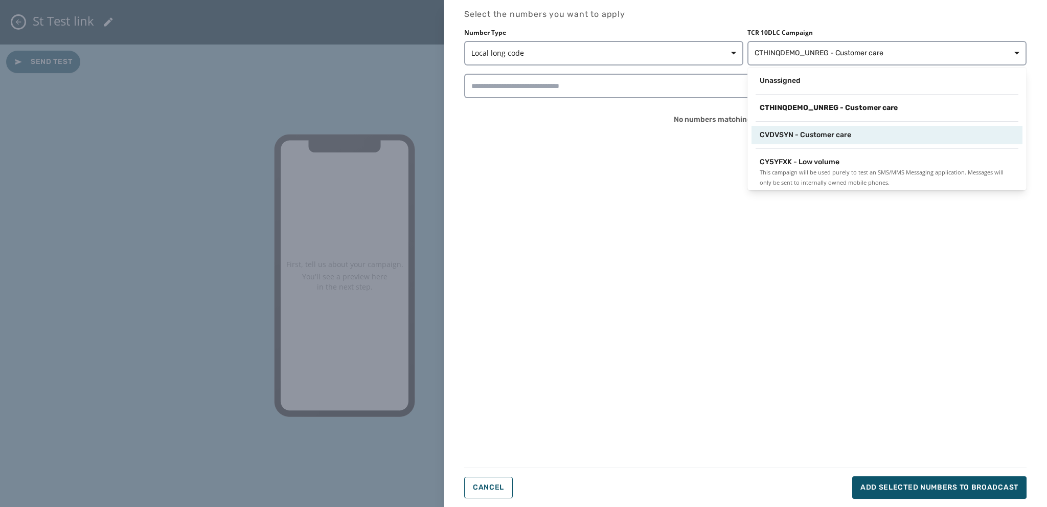
click at [809, 140] on div "CVDVSYN - Customer care" at bounding box center [887, 135] width 271 height 18
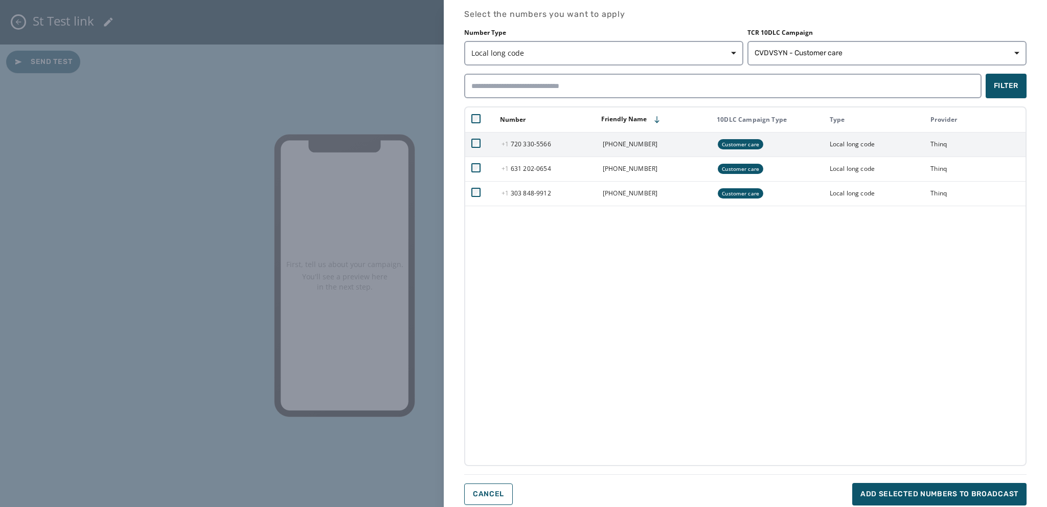
click at [481, 144] on td at bounding box center [480, 144] width 30 height 25
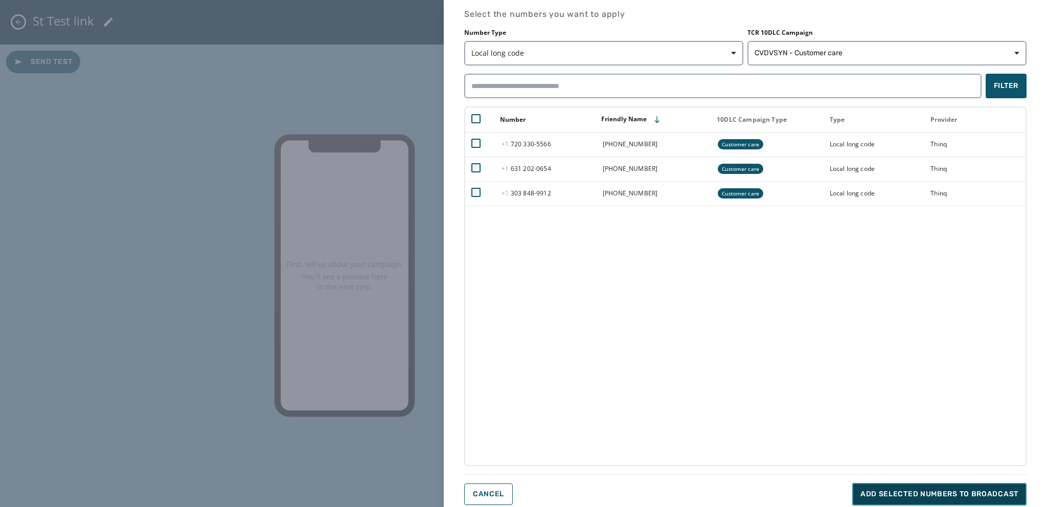
click at [879, 492] on span "Add selected numbers to broadcast" at bounding box center [939, 494] width 158 height 10
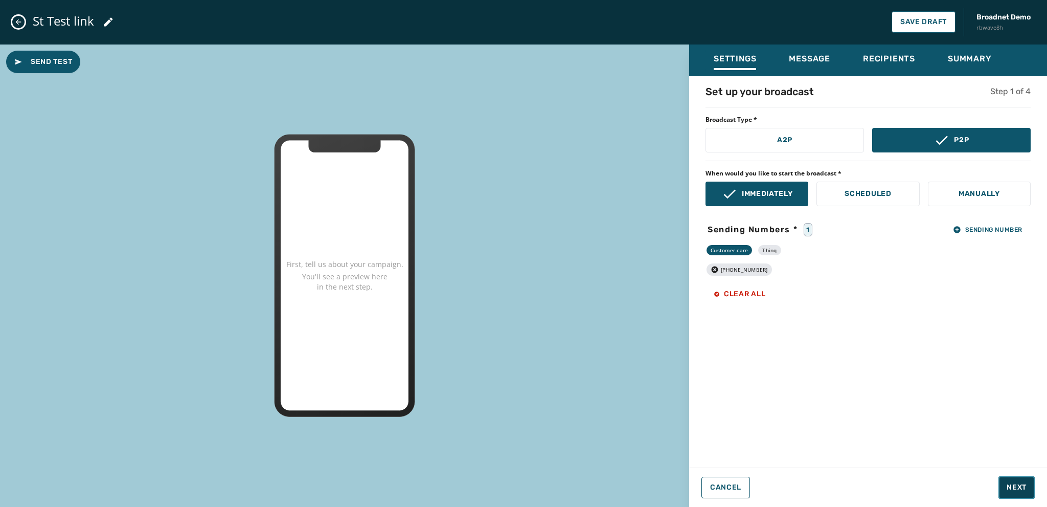
click at [1007, 486] on span "Next" at bounding box center [1017, 487] width 20 height 10
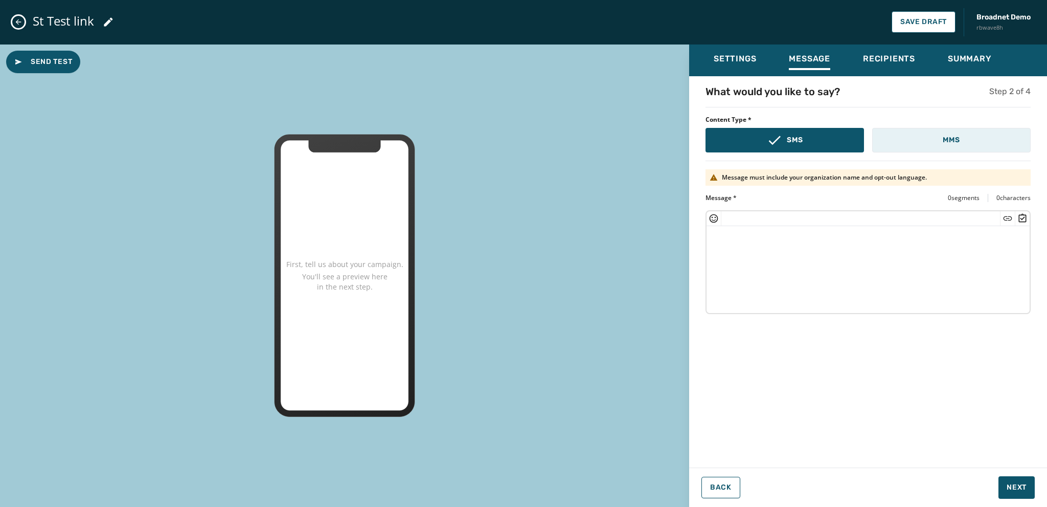
click at [951, 139] on p "MMS" at bounding box center [951, 140] width 17 height 10
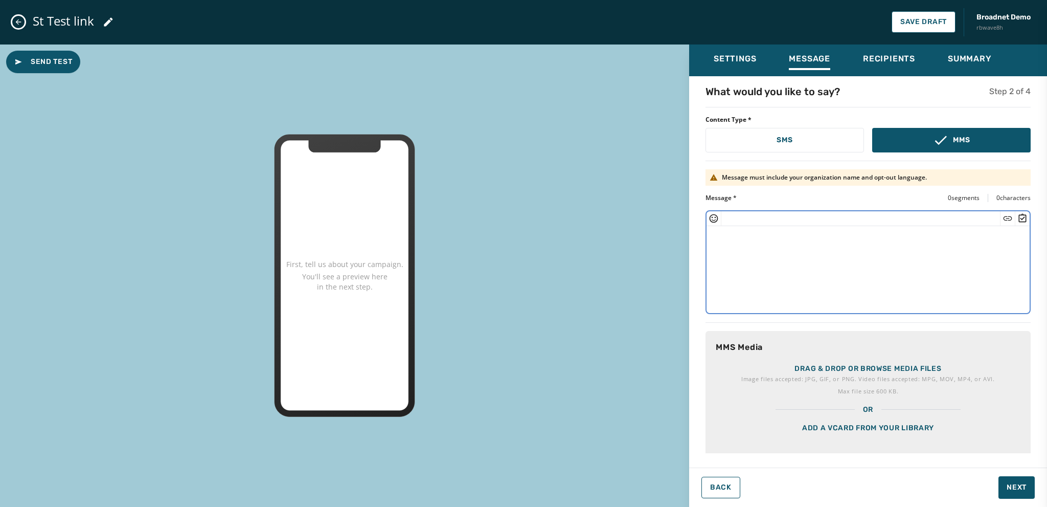
click at [737, 237] on textarea at bounding box center [868, 268] width 323 height 84
type textarea "**********"
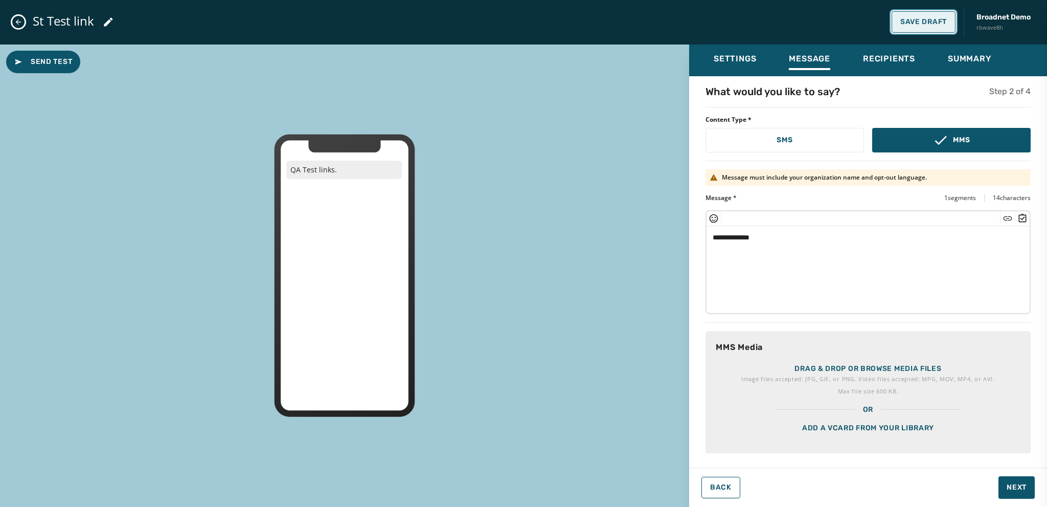
click at [905, 21] on span "Save Draft" at bounding box center [923, 22] width 47 height 8
click at [723, 488] on span "Back" at bounding box center [720, 487] width 21 height 8
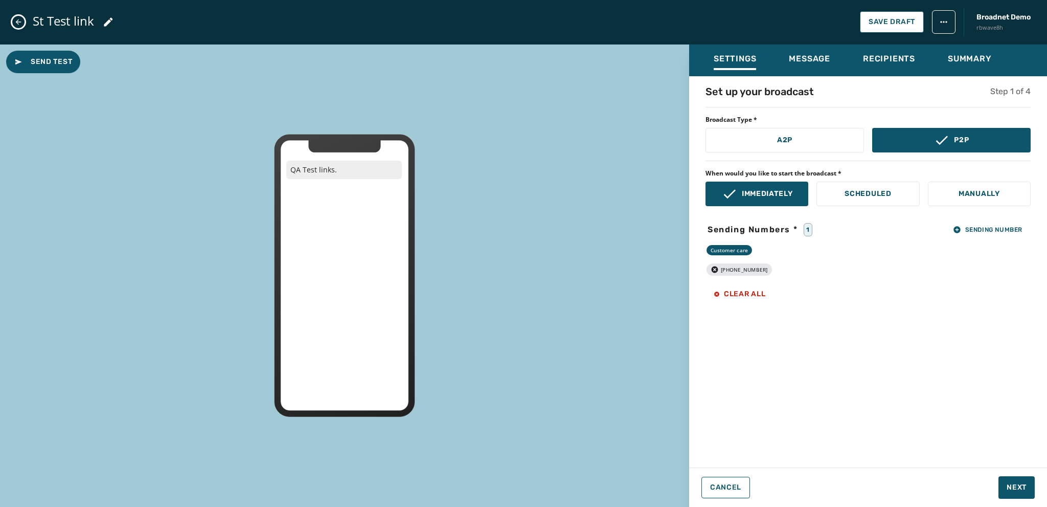
click at [21, 23] on icon "Close admin drawer" at bounding box center [18, 22] width 8 height 8
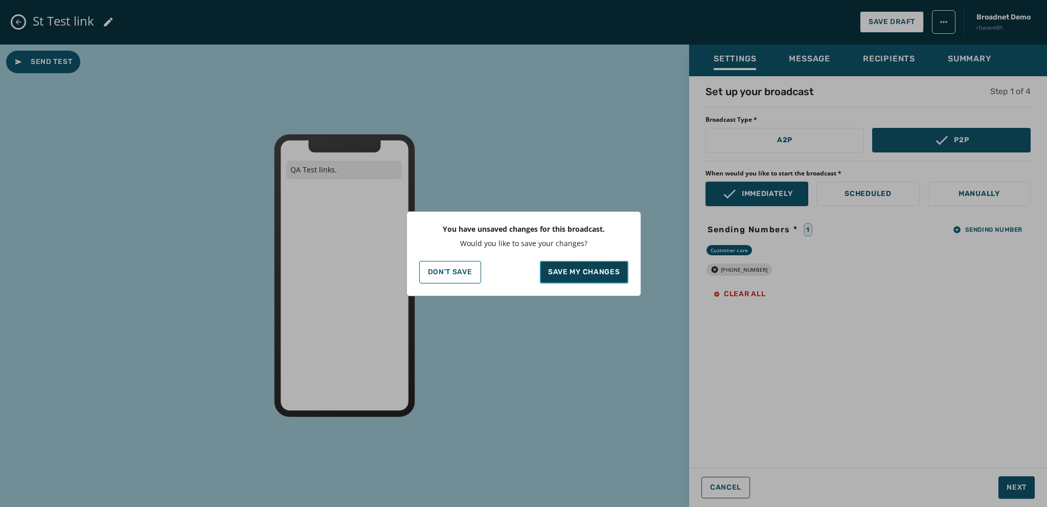
click at [579, 273] on p "Save my changes" at bounding box center [584, 272] width 72 height 10
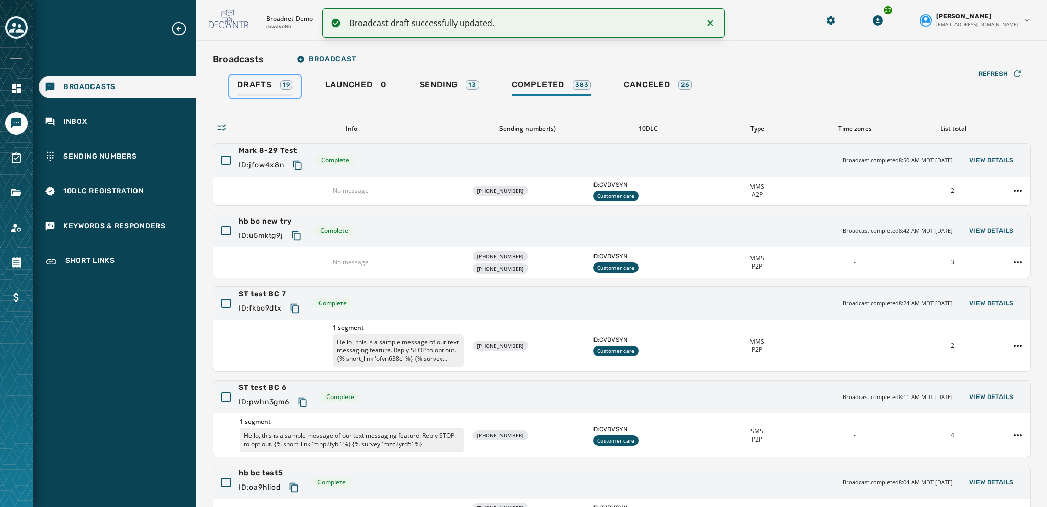
click at [239, 81] on span "Drafts" at bounding box center [254, 85] width 35 height 10
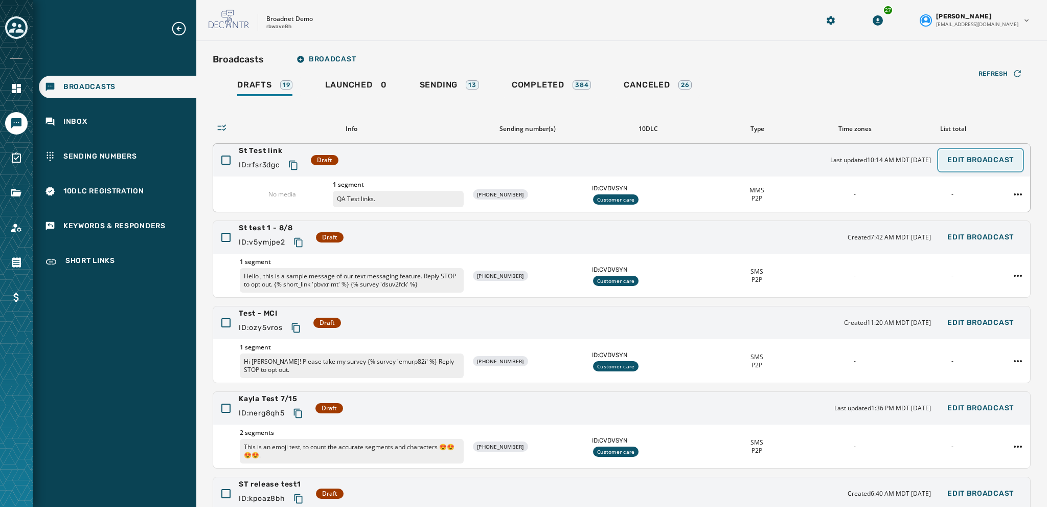
click at [967, 161] on span "Edit Broadcast" at bounding box center [980, 160] width 66 height 8
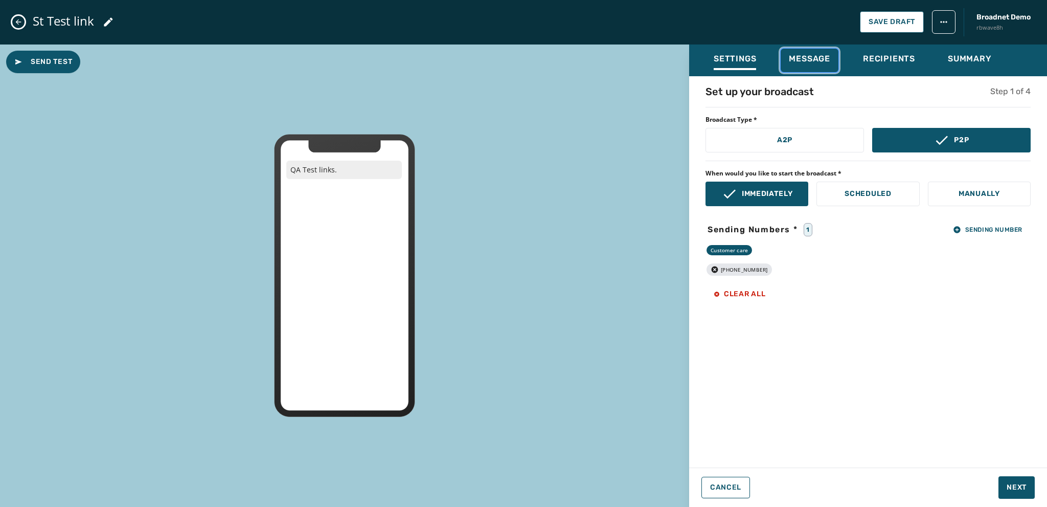
click at [798, 64] on div "Message" at bounding box center [809, 62] width 41 height 16
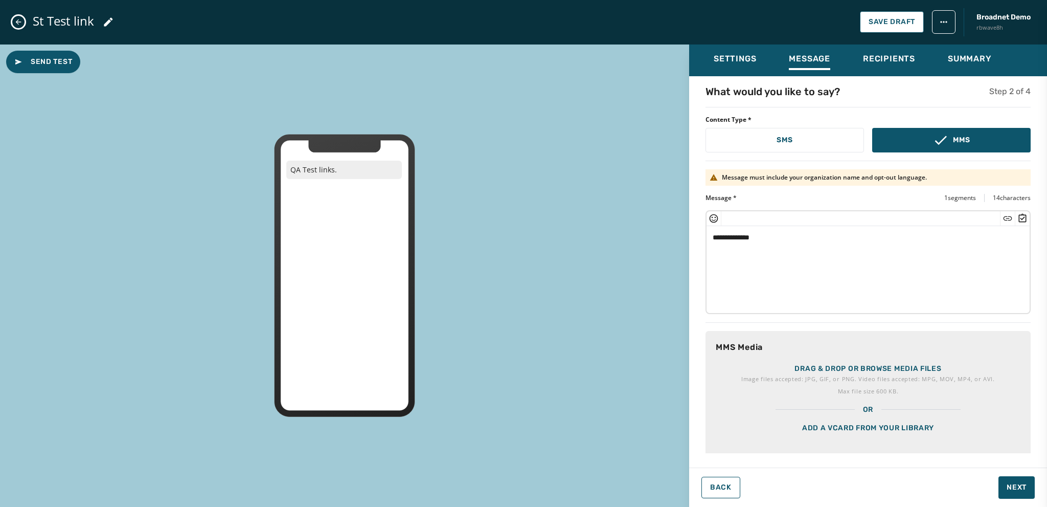
click at [758, 236] on textarea "**********" at bounding box center [865, 268] width 316 height 84
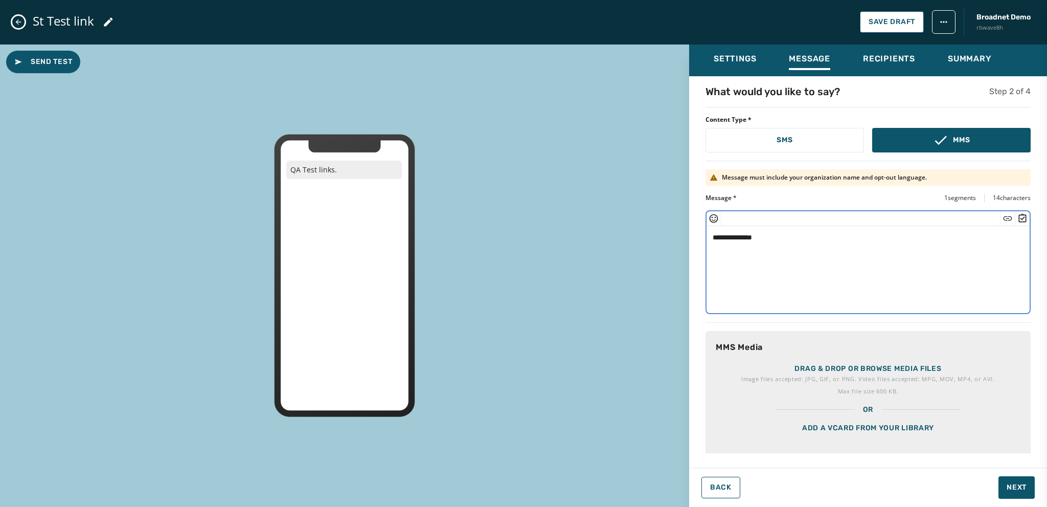
click at [1004, 217] on icon "Insert Short Link" at bounding box center [1008, 218] width 9 height 4
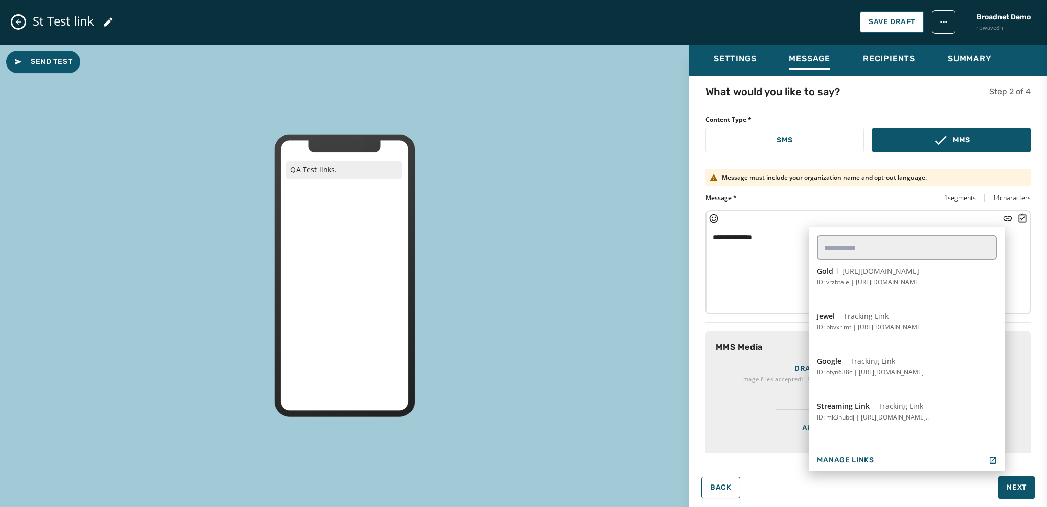
scroll to position [307, 0]
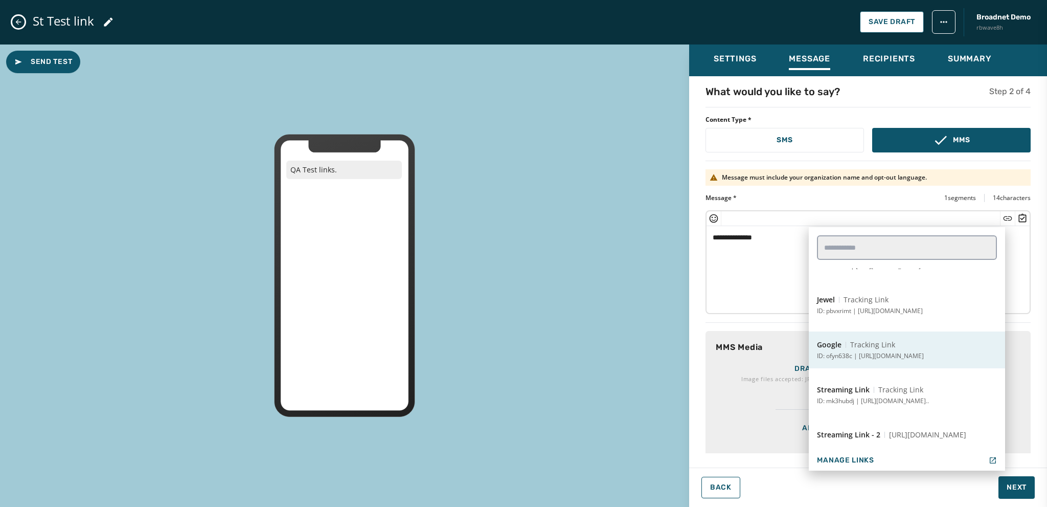
click at [910, 349] on button "Google Tracking Link ID: ofyn638c | https://www.google.com" at bounding box center [907, 349] width 196 height 37
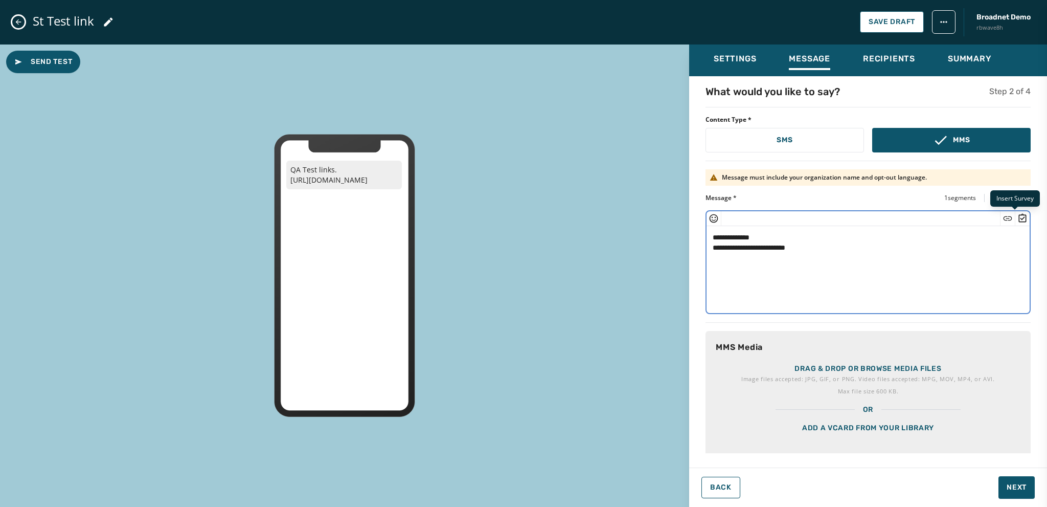
click at [1017, 216] on icon "Insert Survey" at bounding box center [1022, 218] width 10 height 10
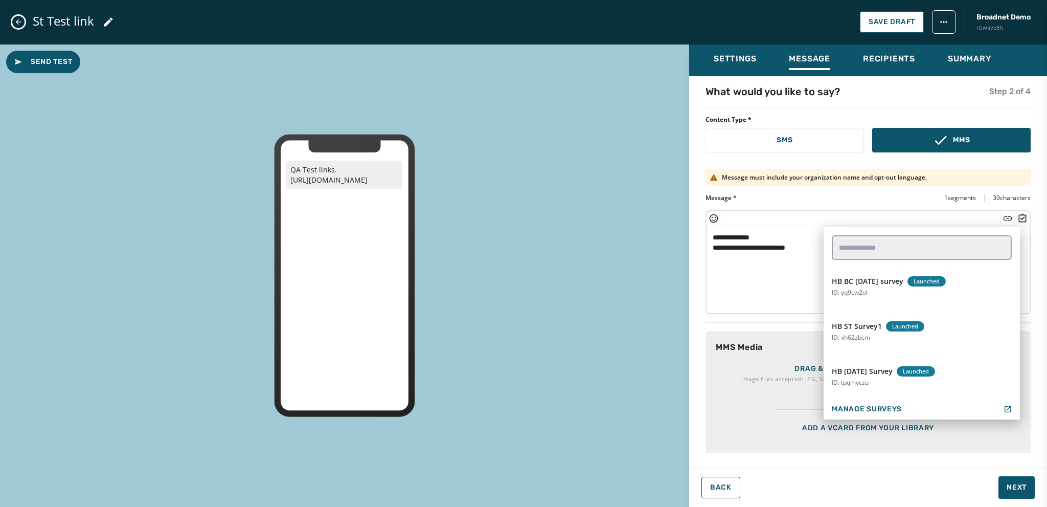
click at [877, 392] on div "HB BC Aug29th survey Launched ID: yq9cw2ol HB ST Survey1 Launched ID: xh62zbcm …" at bounding box center [922, 323] width 196 height 192
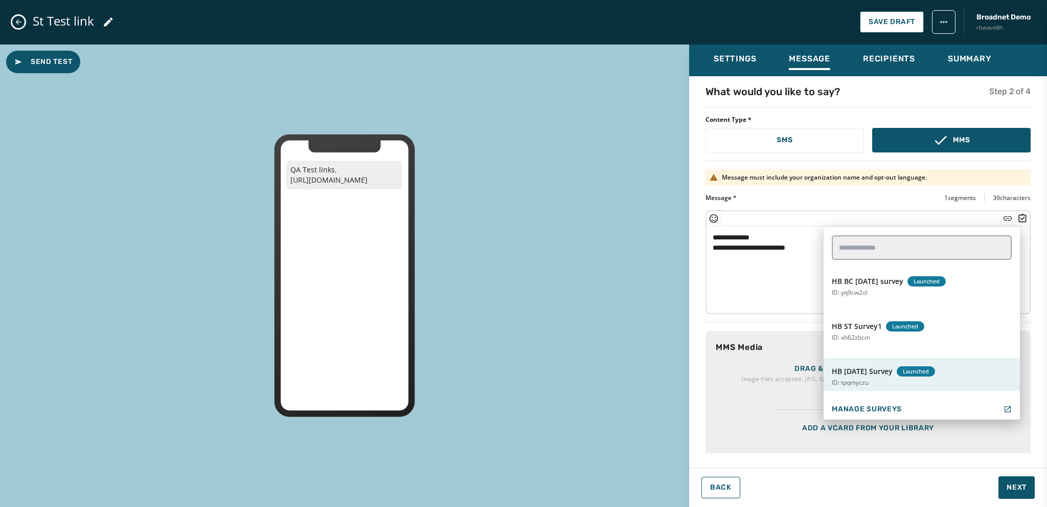
click at [881, 368] on span "HB [DATE] Survey" at bounding box center [862, 371] width 61 height 10
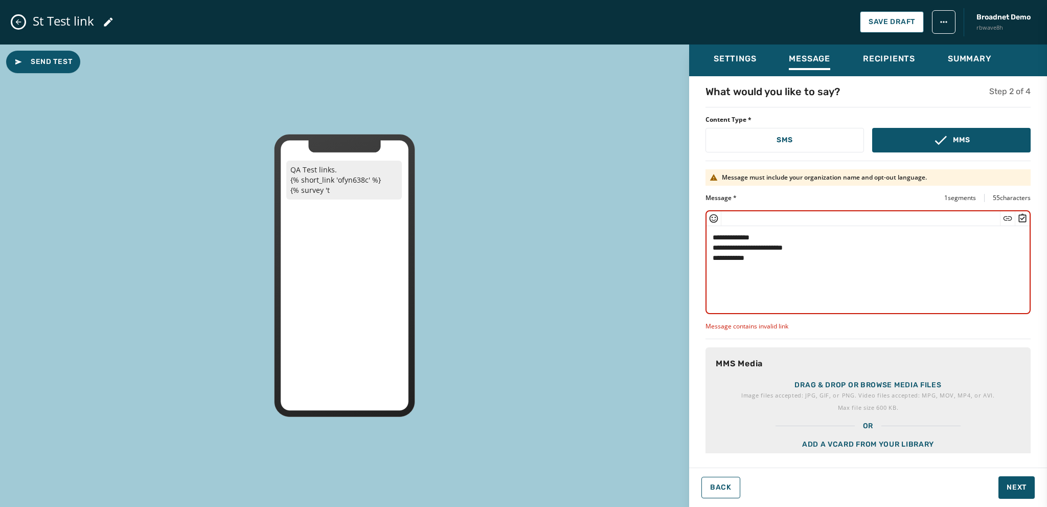
click at [758, 259] on textarea "**********" at bounding box center [865, 268] width 316 height 84
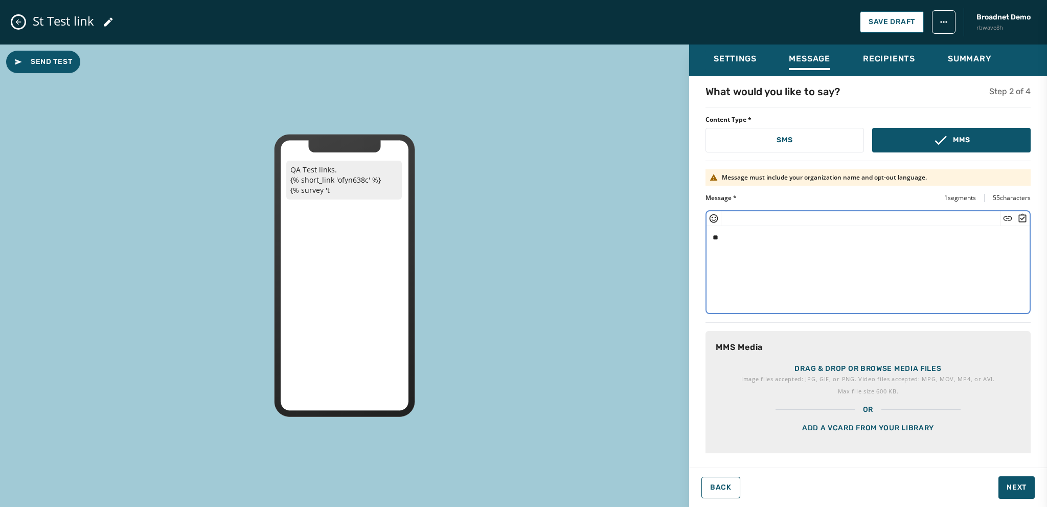
type textarea "*"
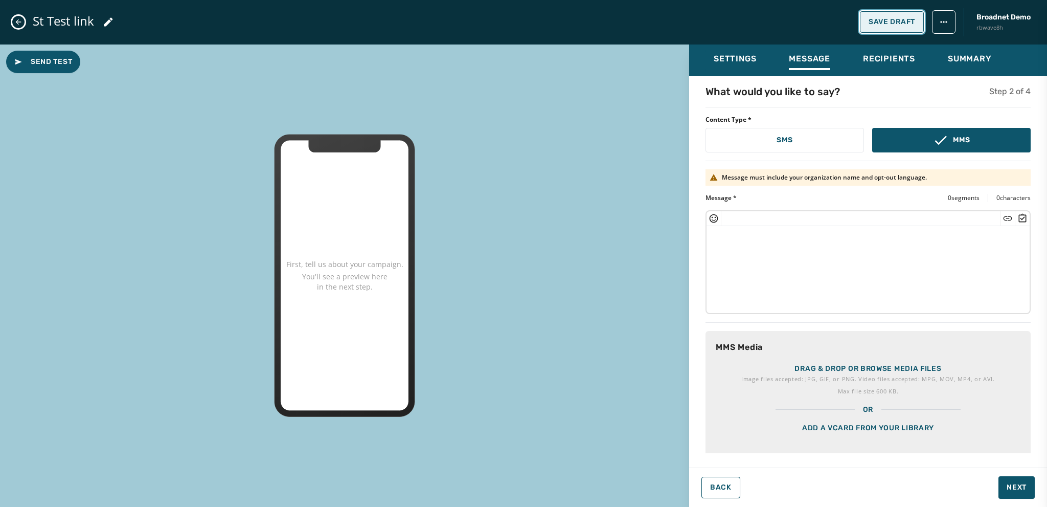
click at [886, 25] on span "Save Draft" at bounding box center [892, 22] width 47 height 8
click at [16, 21] on icon "Close admin drawer" at bounding box center [18, 22] width 8 height 8
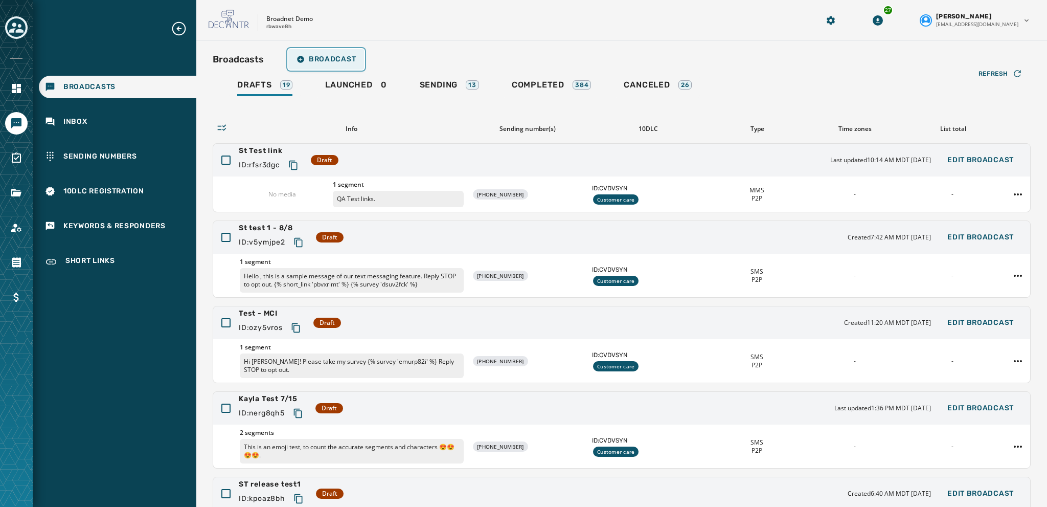
click at [314, 56] on span "Broadcast" at bounding box center [326, 59] width 59 height 8
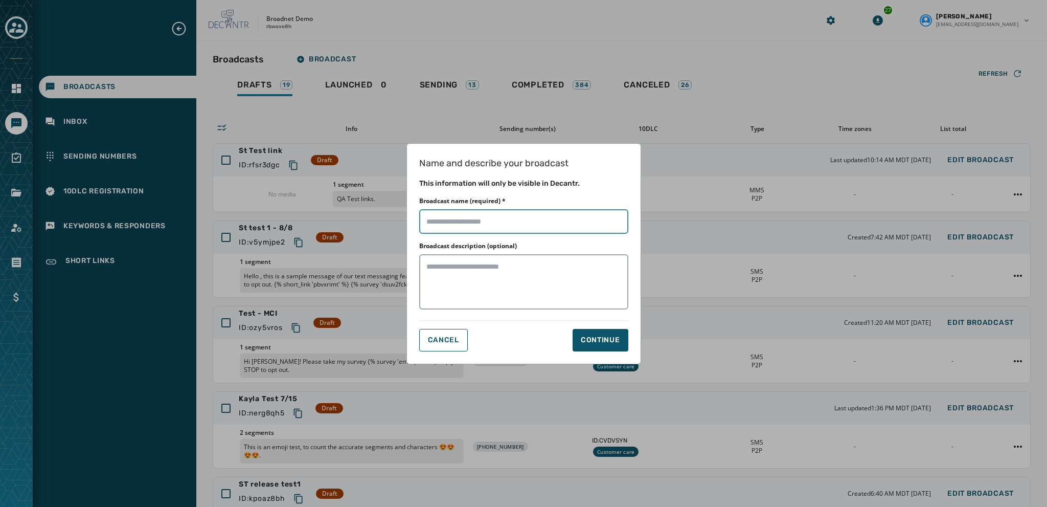
click at [450, 221] on input "Broadcast name (required) *" at bounding box center [523, 221] width 209 height 25
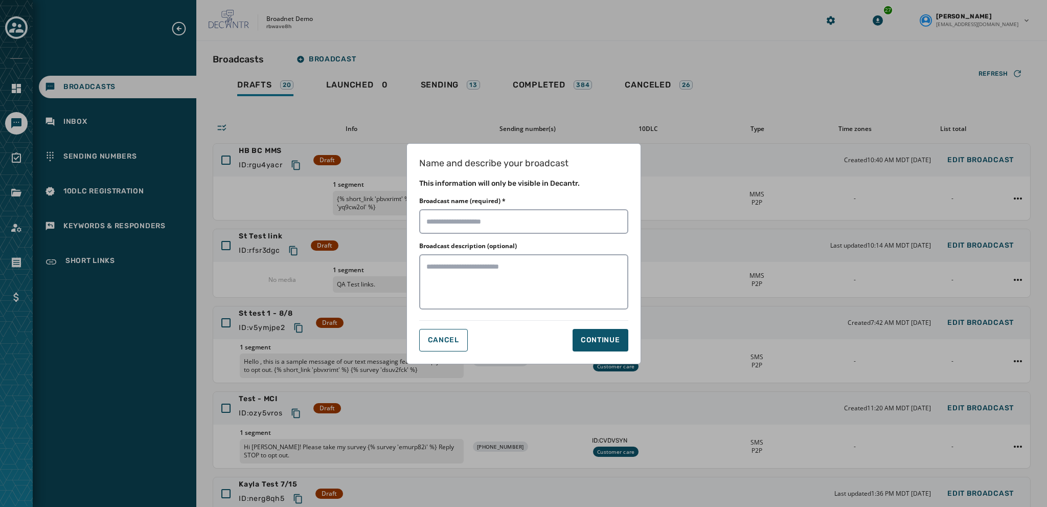
click at [252, 93] on div "Name and describe your broadcast This information will only be visible in Decan…" at bounding box center [523, 253] width 1047 height 507
click at [260, 248] on div "Name and describe your broadcast This information will only be visible in Decan…" at bounding box center [523, 253] width 1047 height 507
click at [446, 338] on span "Cancel" at bounding box center [443, 340] width 31 height 8
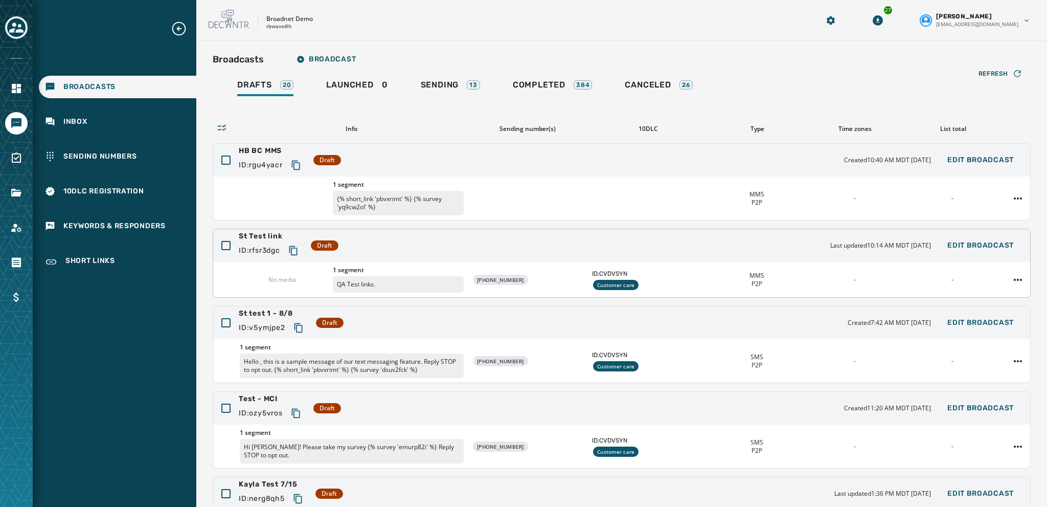
click at [245, 242] on div "ID: rfsr3dgc" at bounding box center [271, 250] width 64 height 18
click at [257, 245] on span "ID: rfsr3dgc" at bounding box center [259, 250] width 41 height 10
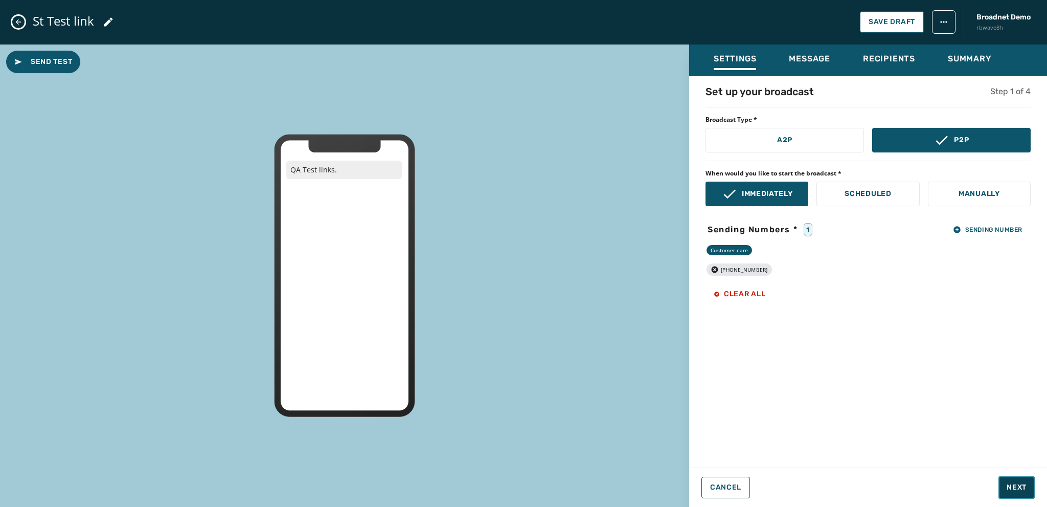
click at [1015, 488] on span "Next" at bounding box center [1017, 487] width 20 height 10
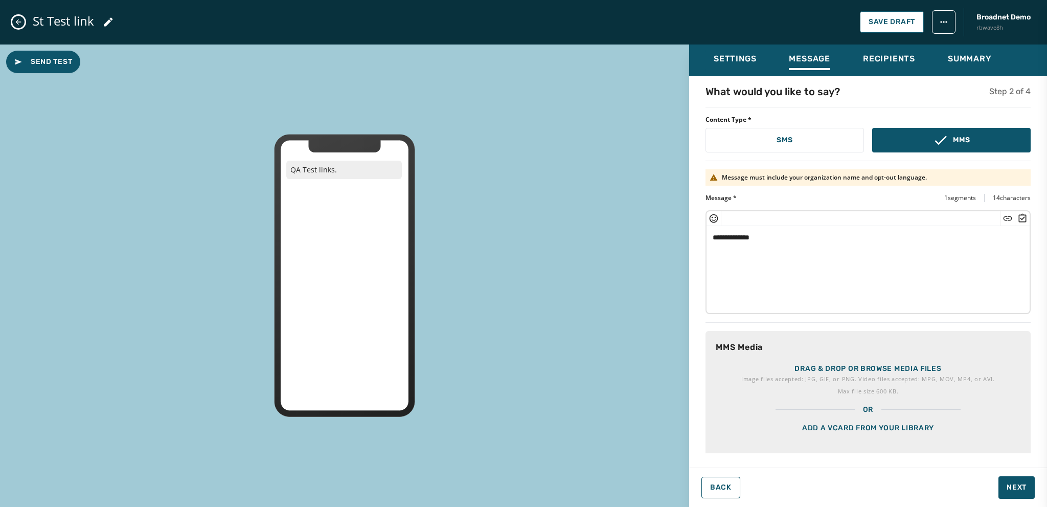
click at [765, 235] on textarea "**********" at bounding box center [865, 268] width 316 height 84
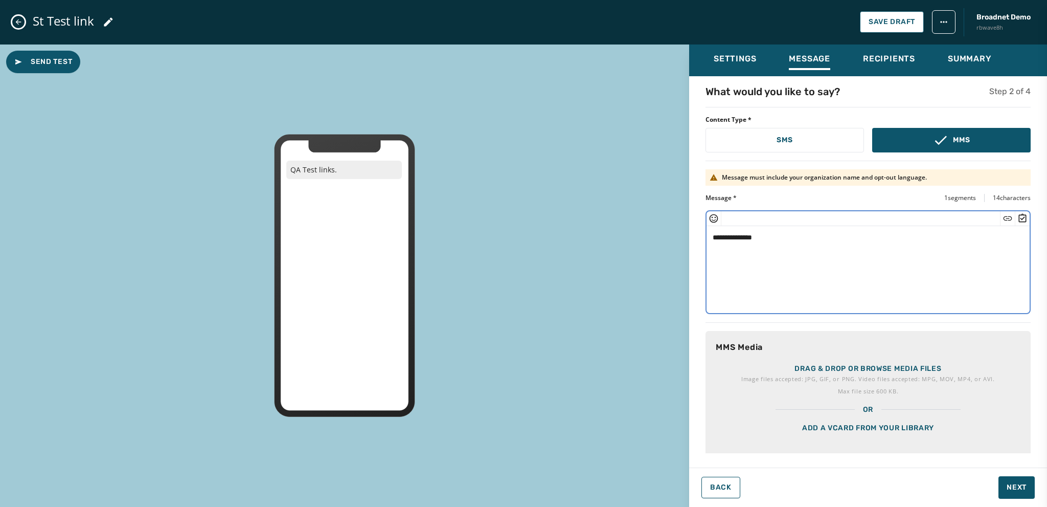
click at [1004, 216] on icon "Insert Short Link" at bounding box center [1008, 218] width 9 height 4
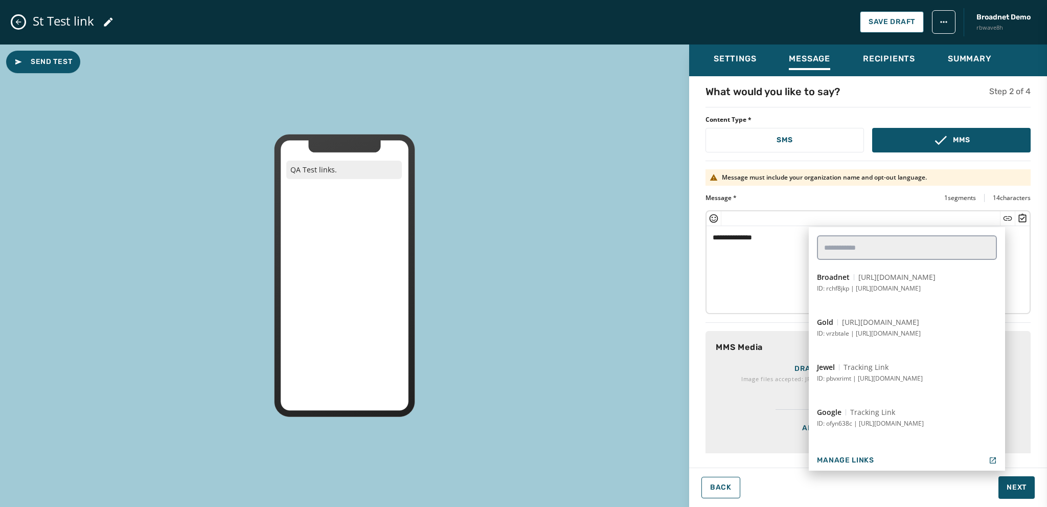
scroll to position [256, 0]
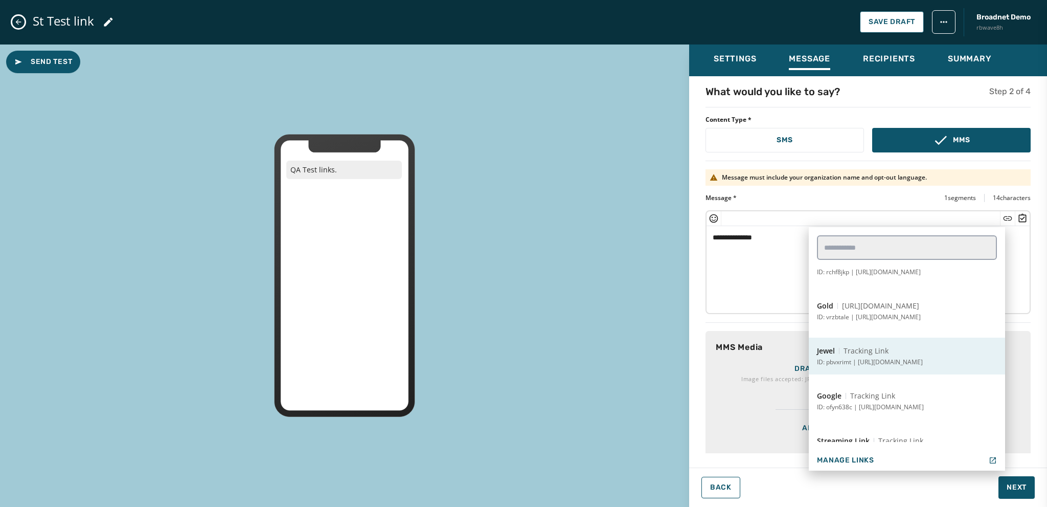
click at [860, 359] on p "ID: pbvxrimt | [URL][DOMAIN_NAME]" at bounding box center [870, 362] width 106 height 8
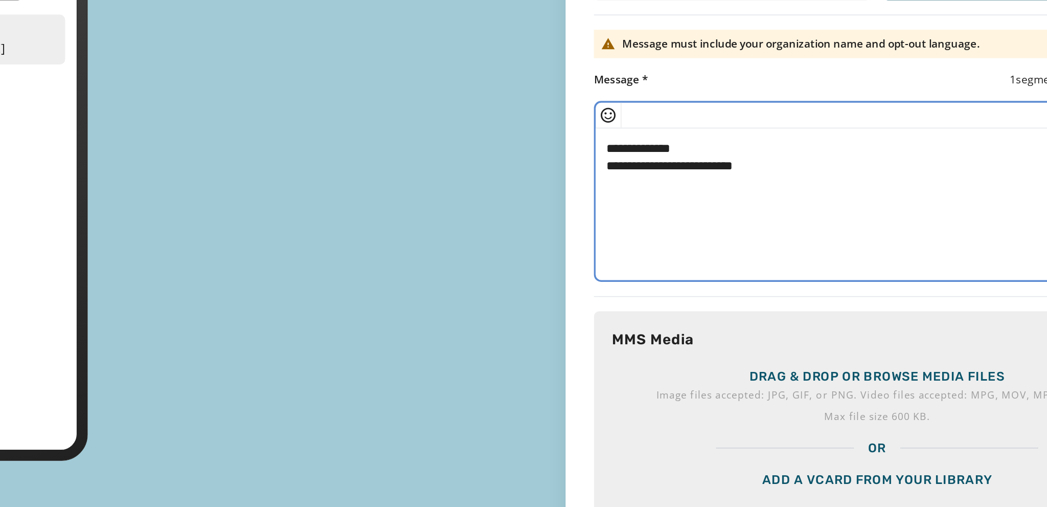
scroll to position [0, 0]
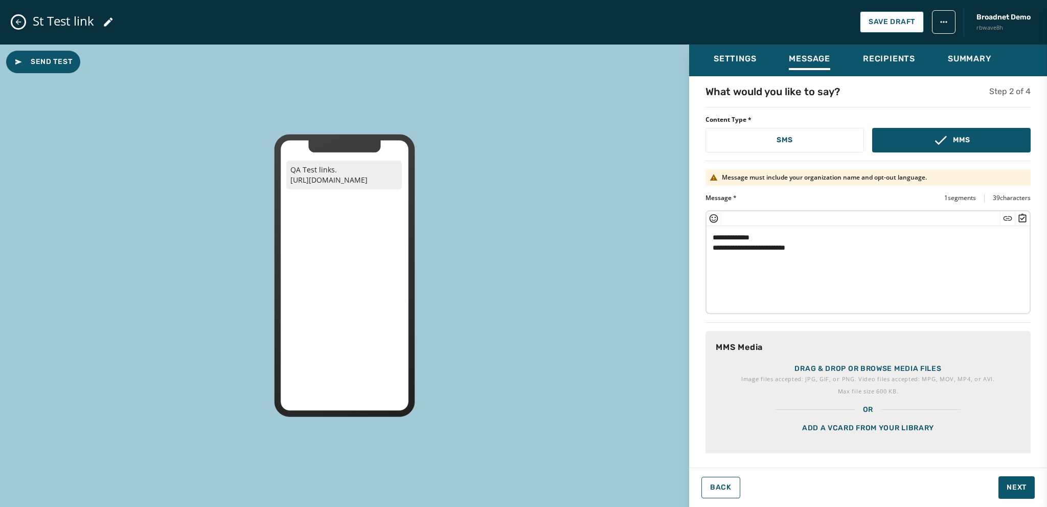
click at [816, 248] on textarea "**********" at bounding box center [865, 268] width 316 height 84
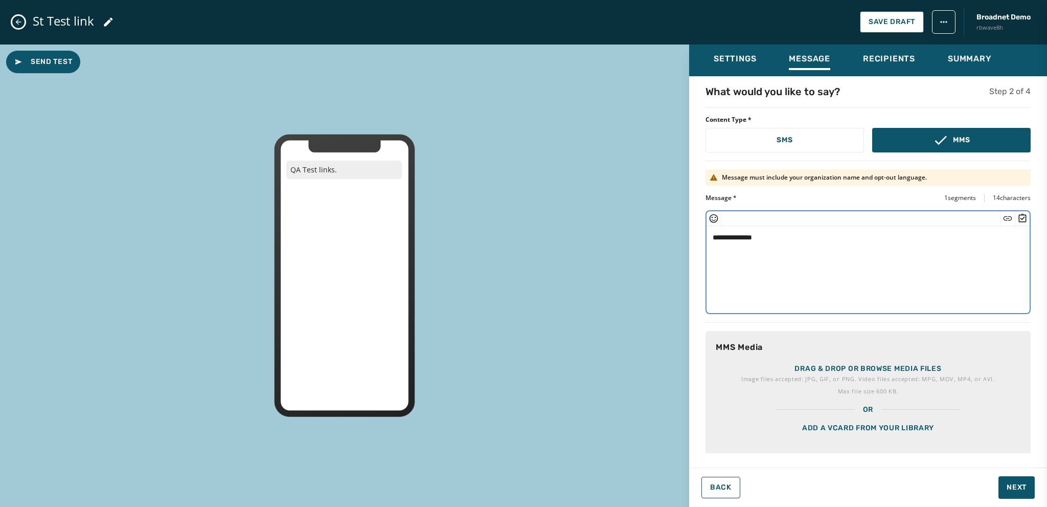
click at [1003, 218] on icon "Insert Short Link" at bounding box center [1008, 218] width 10 height 10
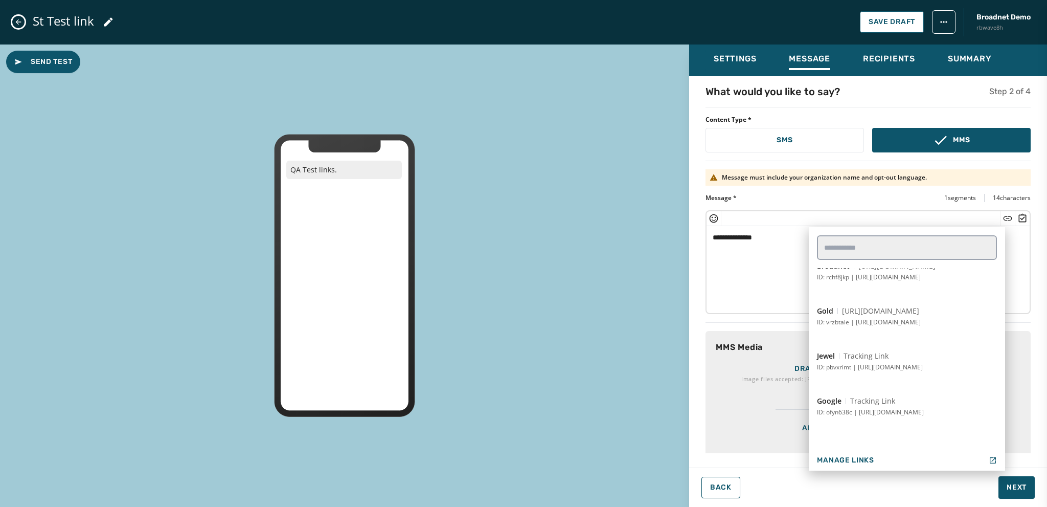
scroll to position [256, 0]
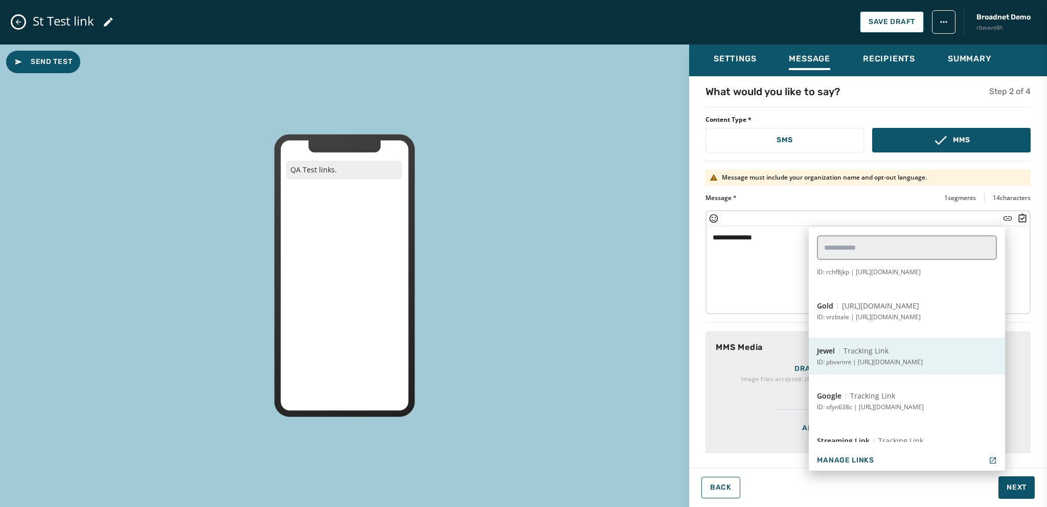
click at [869, 353] on span "Tracking Link" at bounding box center [866, 351] width 45 height 10
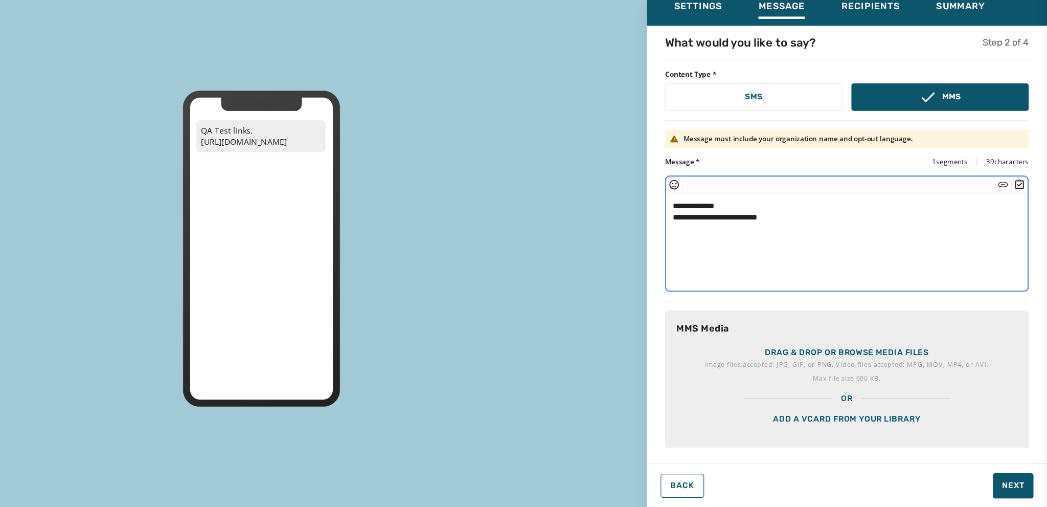
click at [1017, 216] on icon "Insert Survey" at bounding box center [1022, 218] width 10 height 10
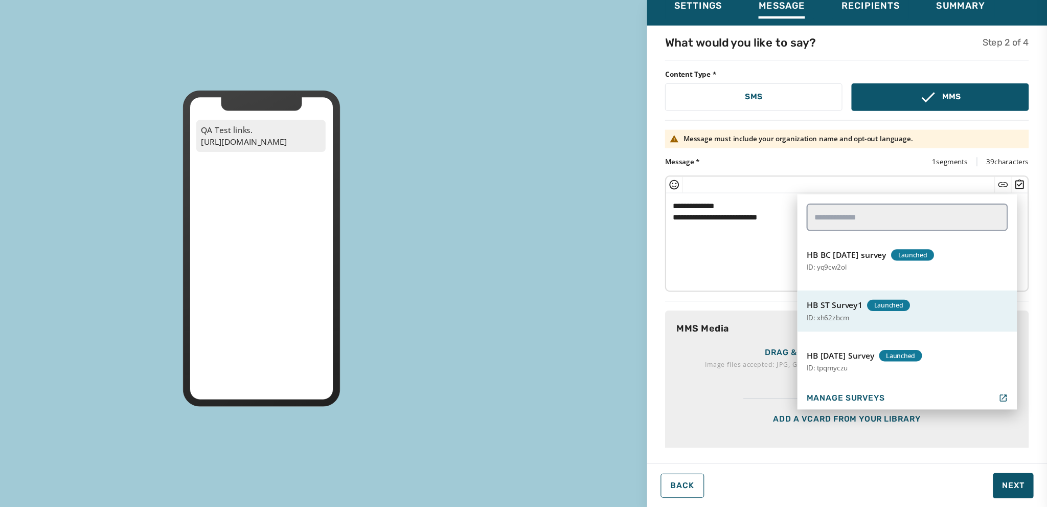
click at [883, 346] on button "HB ST Survey1 Launched ID: xh62zbcm" at bounding box center [922, 331] width 196 height 37
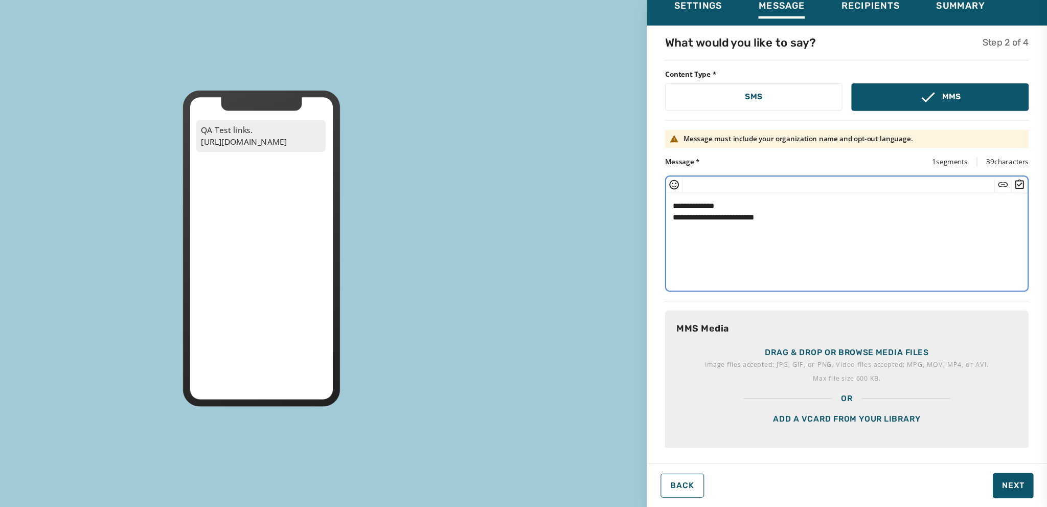
click at [1019, 217] on icon "Insert Survey" at bounding box center [1023, 217] width 8 height 9
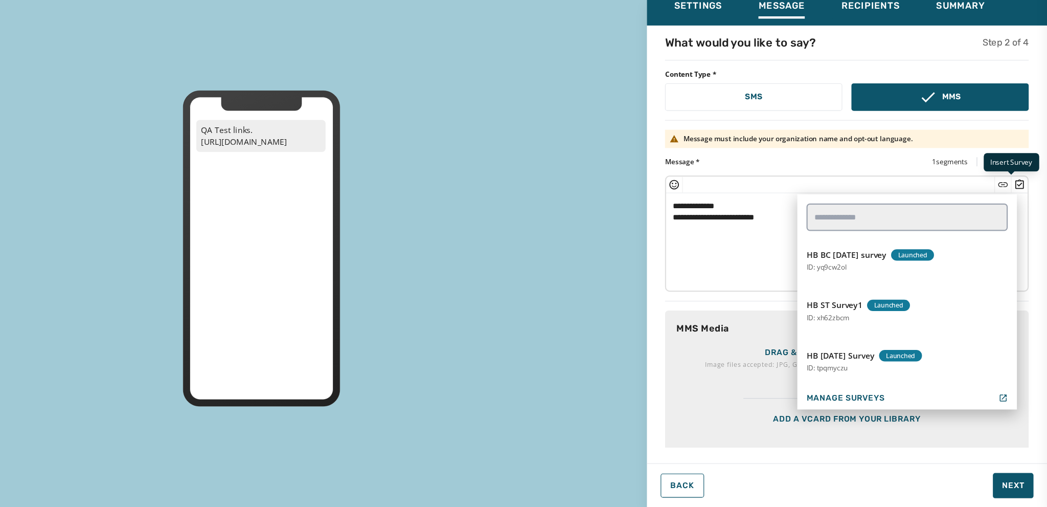
click at [1019, 217] on icon "Insert Survey" at bounding box center [1023, 217] width 8 height 9
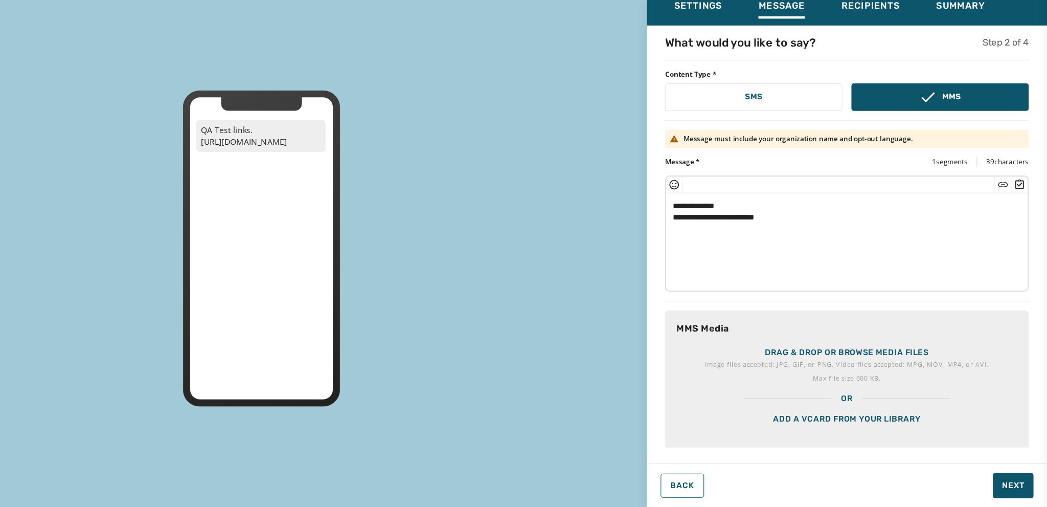
click at [1017, 216] on icon "Insert Survey" at bounding box center [1022, 218] width 10 height 10
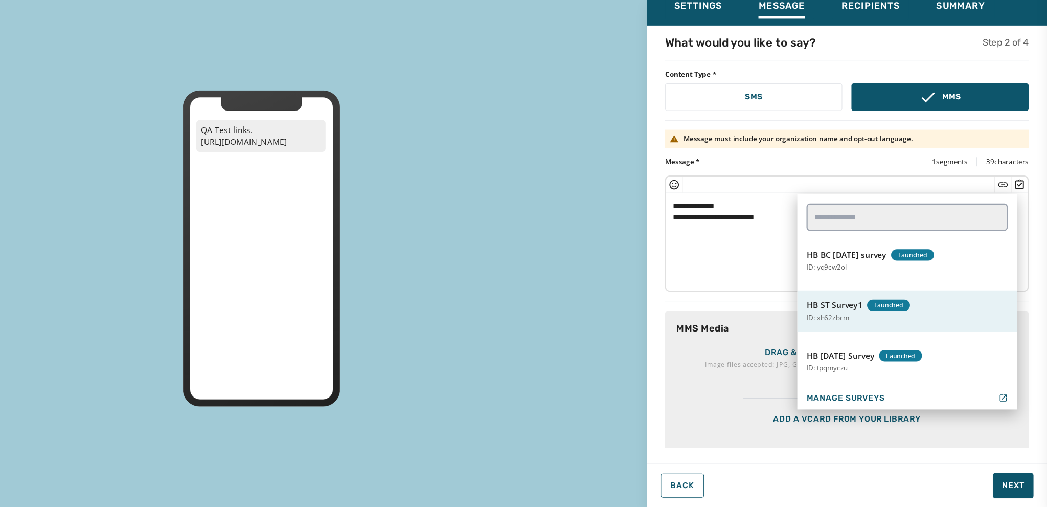
click at [897, 319] on button "HB ST Survey1 Launched ID: xh62zbcm" at bounding box center [922, 331] width 196 height 37
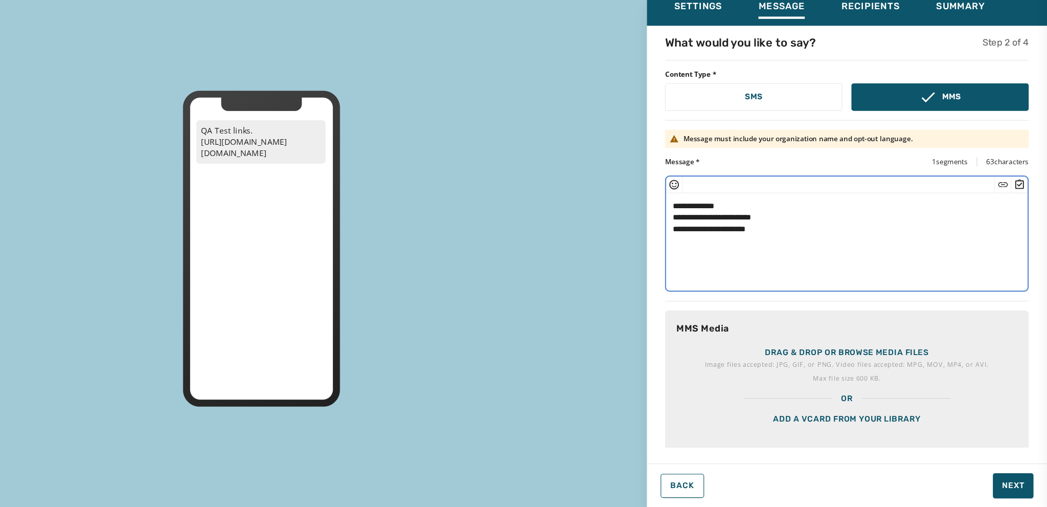
click at [800, 259] on textarea "**********" at bounding box center [865, 268] width 316 height 84
click at [1017, 213] on icon "Insert Survey" at bounding box center [1022, 218] width 10 height 10
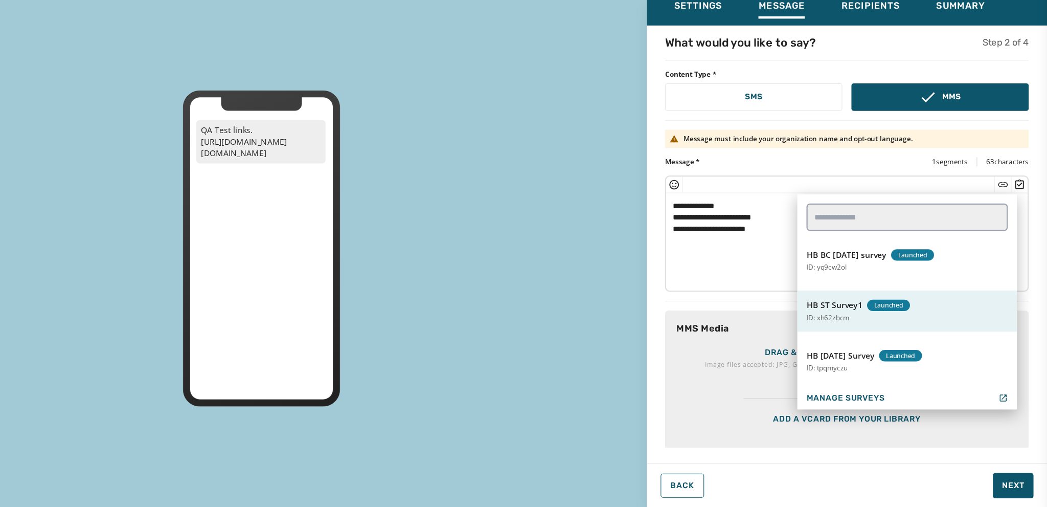
click at [902, 335] on button "HB ST Survey1 Launched ID: xh62zbcm" at bounding box center [922, 331] width 196 height 37
type textarea "**********"
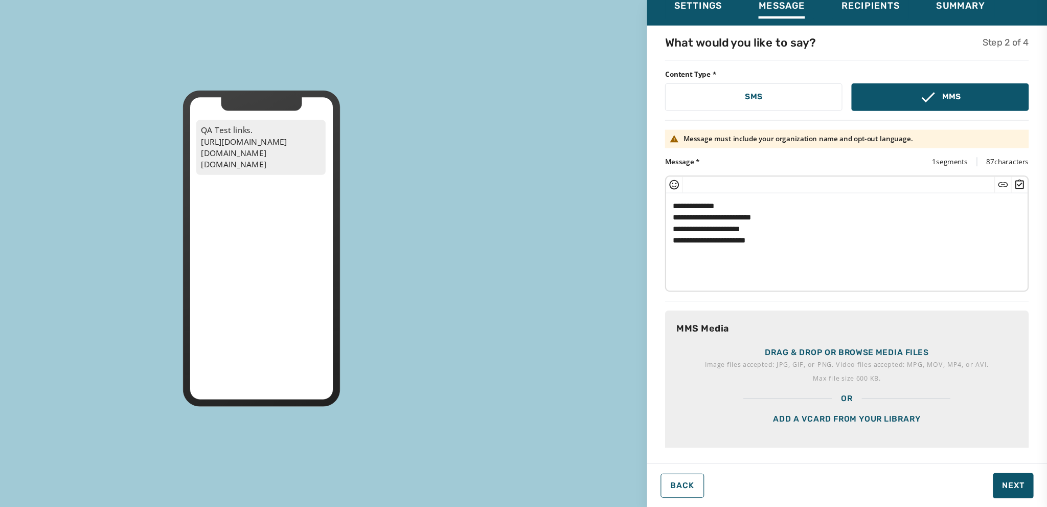
scroll to position [0, 0]
